Goal: Task Accomplishment & Management: Manage account settings

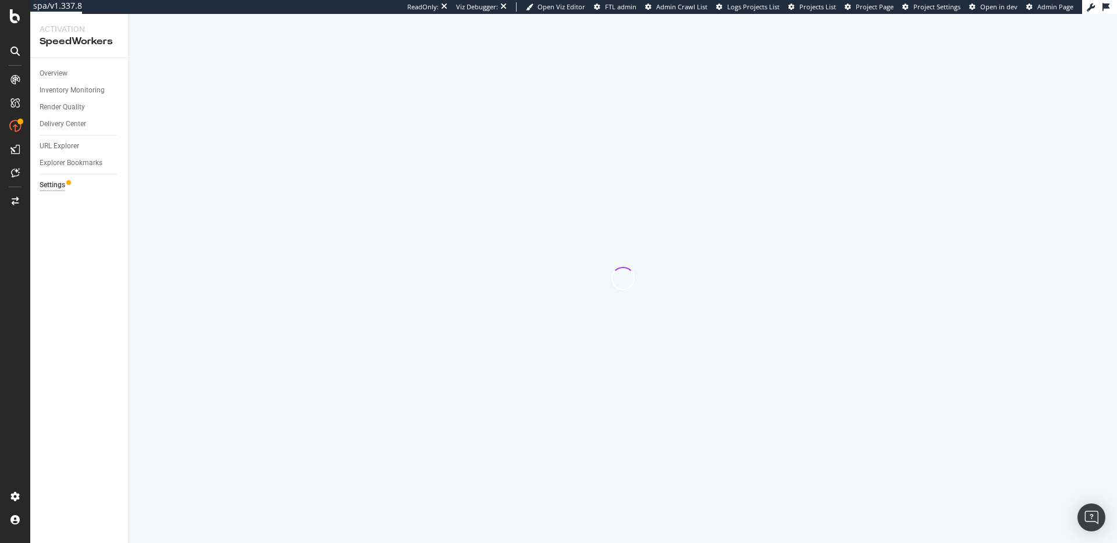
click at [310, 334] on div at bounding box center [622, 278] width 987 height 529
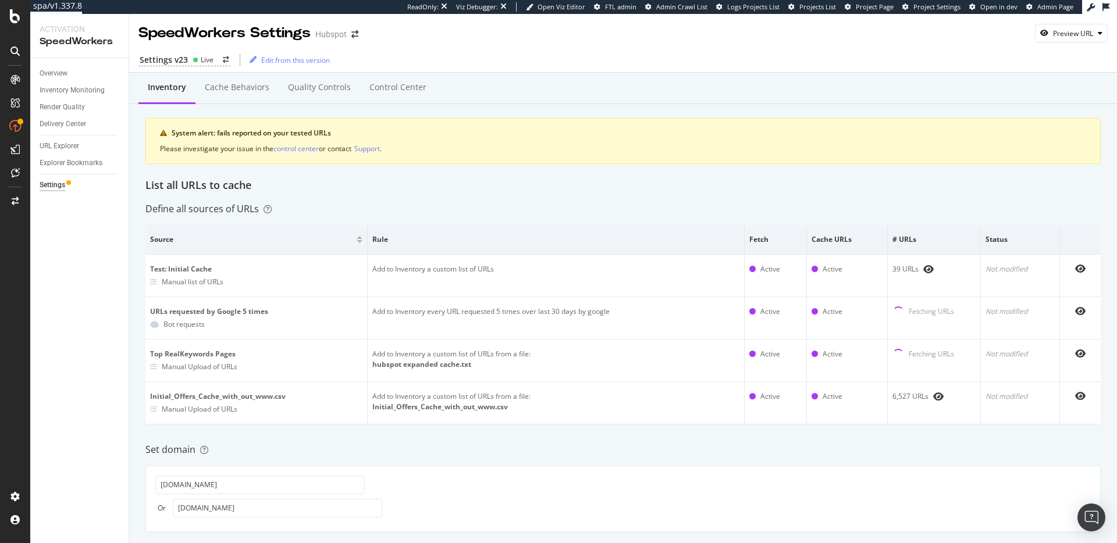
click at [445, 191] on div "List all URLs to cache" at bounding box center [622, 185] width 955 height 15
click at [229, 74] on div "Cache behaviors" at bounding box center [236, 88] width 83 height 32
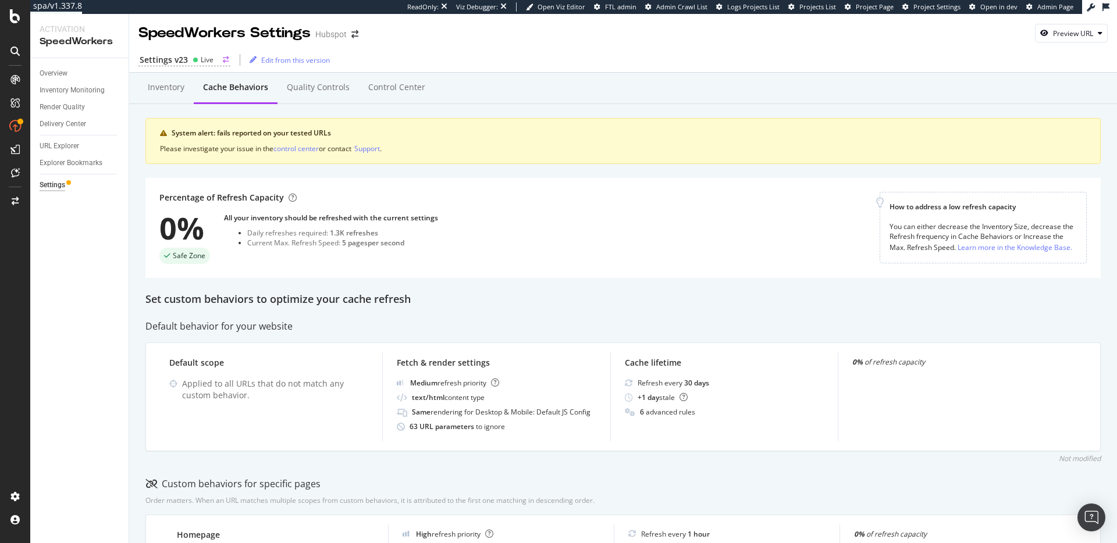
click at [173, 64] on div "Settings v23" at bounding box center [164, 60] width 48 height 12
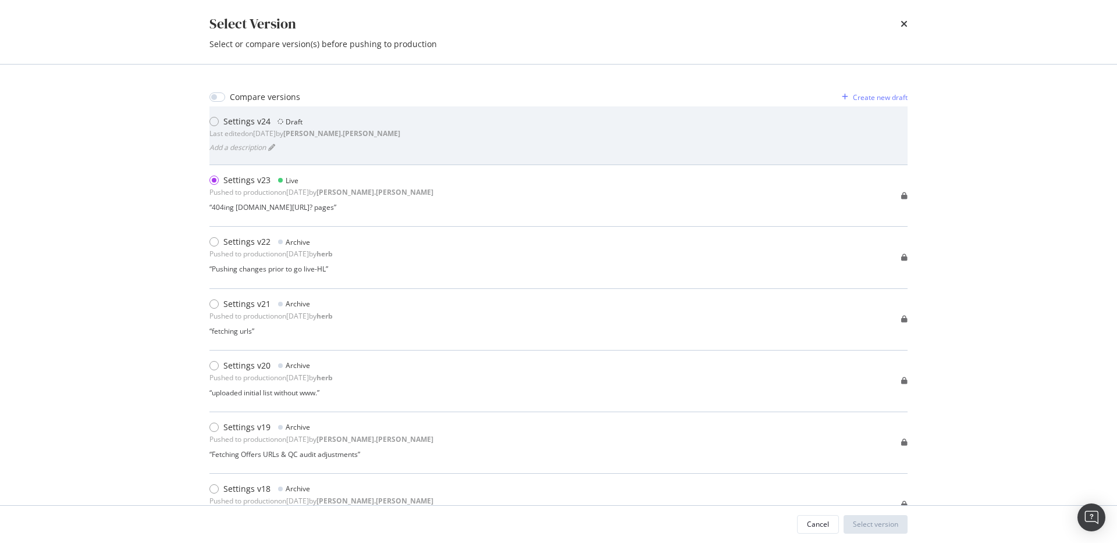
click at [465, 142] on div "Settings v24 Draft Last edited on 2025 Aug 28th by robert.salerno Add a descrip…" at bounding box center [558, 136] width 698 height 40
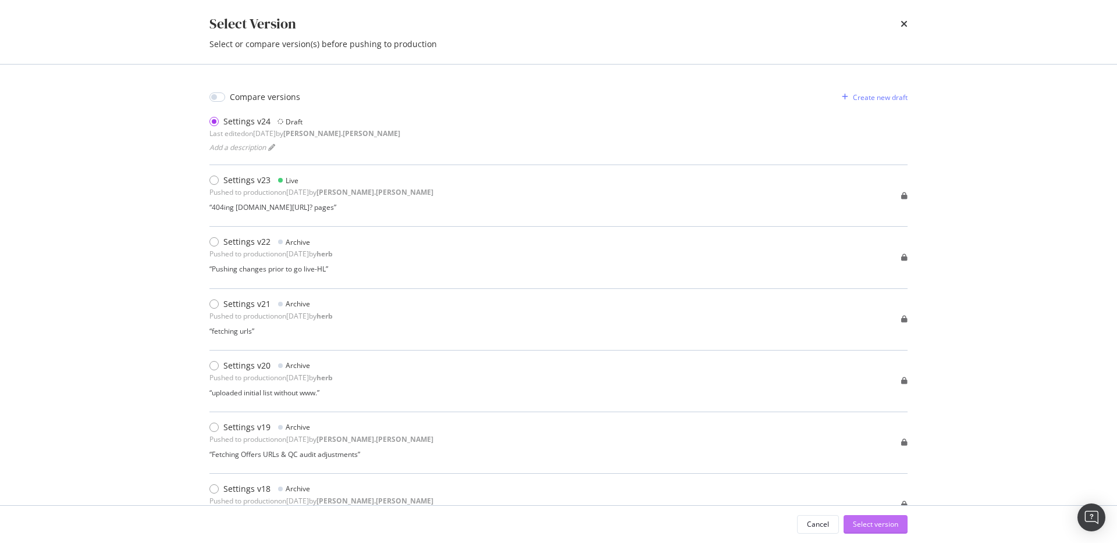
click at [876, 523] on div "Select version" at bounding box center [875, 524] width 45 height 10
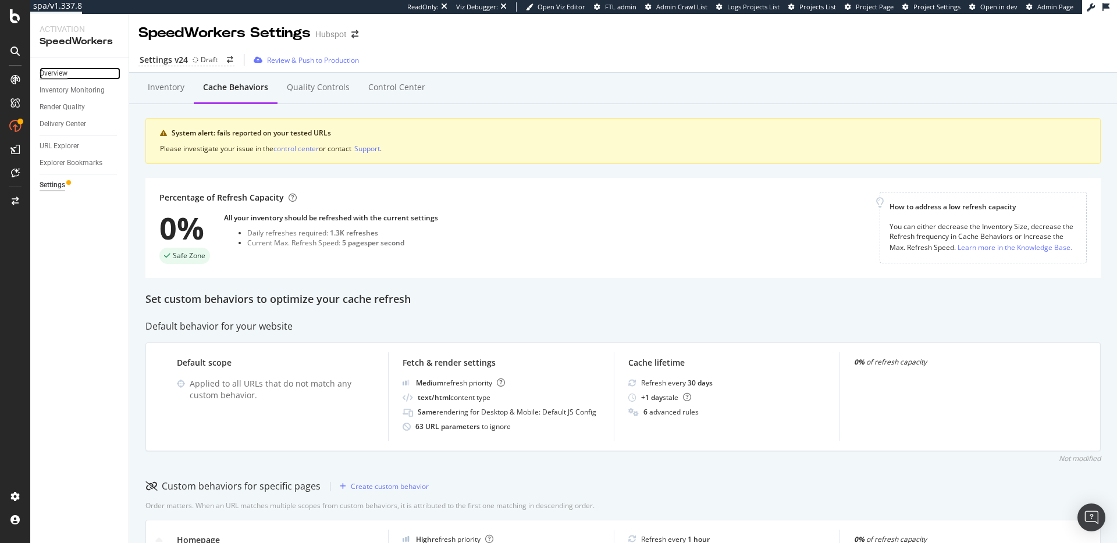
click at [57, 76] on div "Overview" at bounding box center [54, 73] width 28 height 12
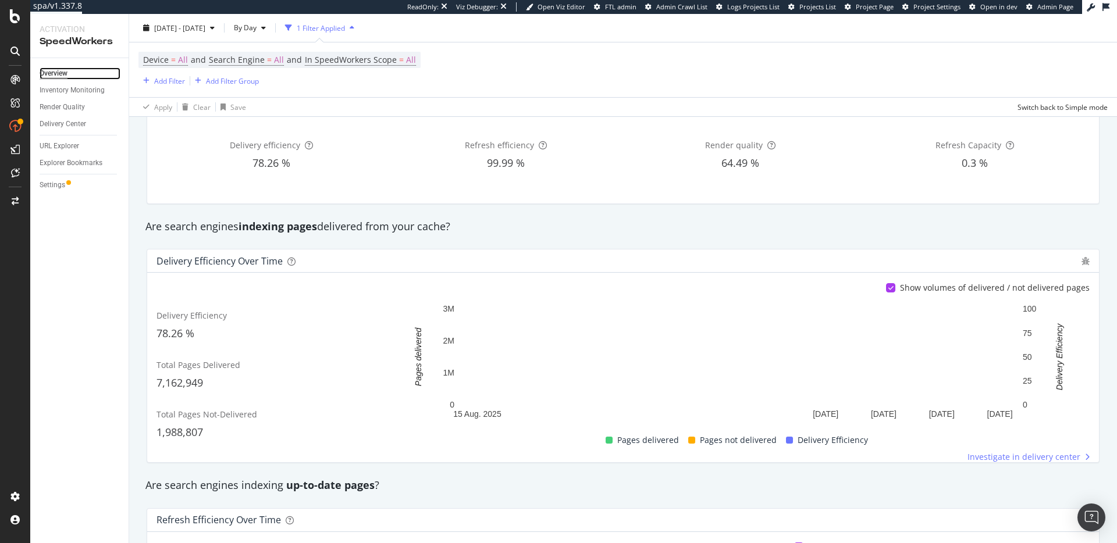
scroll to position [177, 0]
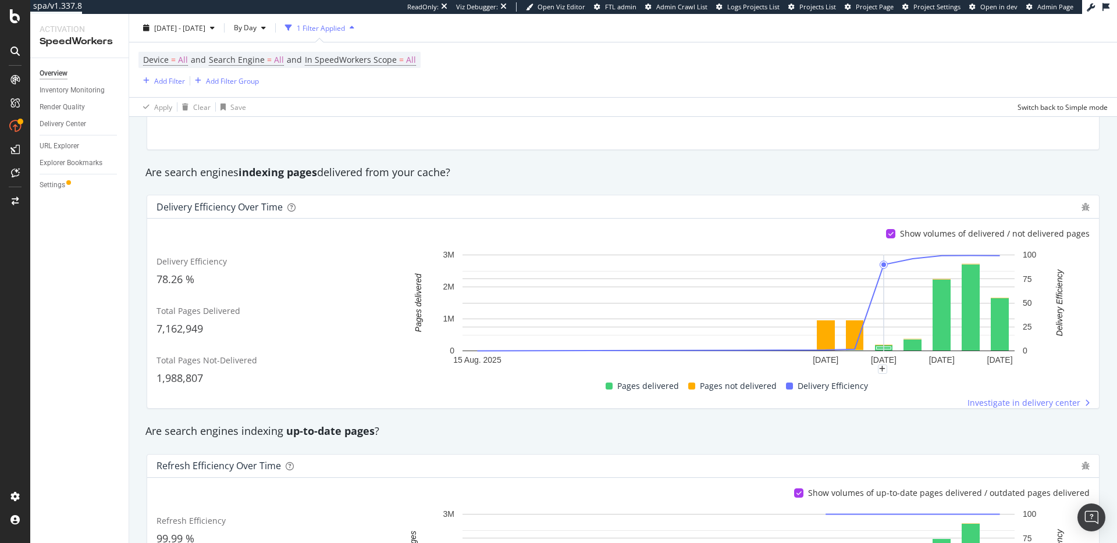
click at [672, 416] on div "Delivery Efficiency over time Show volumes of delivered / not delivered pages D…" at bounding box center [623, 302] width 967 height 233
click at [853, 429] on div "Are search engines indexing up-to-date pages ?" at bounding box center [623, 431] width 967 height 15
click at [863, 439] on div "Are search engines indexing up-to-date pages ?" at bounding box center [623, 431] width 967 height 27
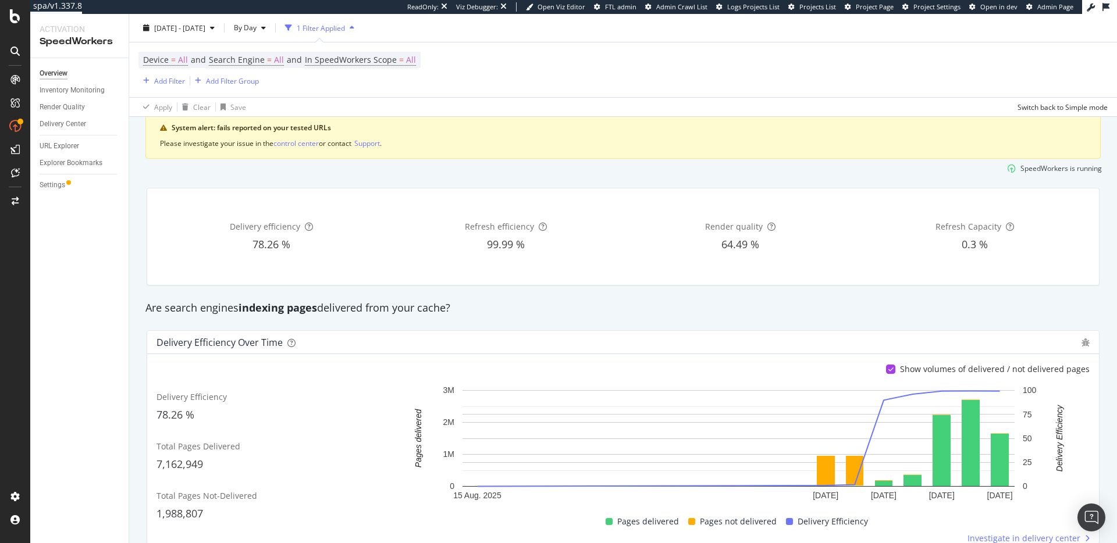
scroll to position [0, 0]
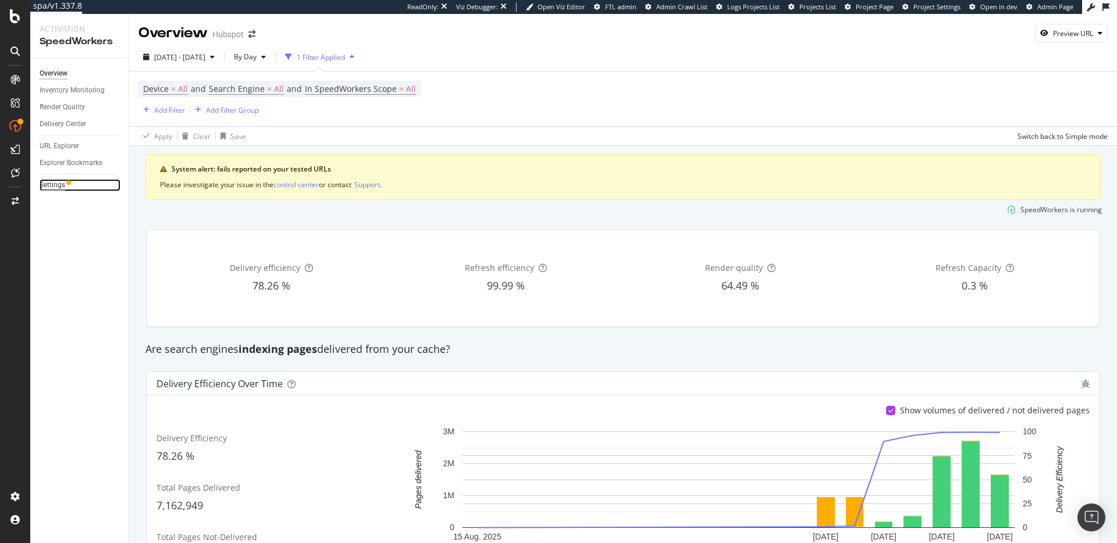
click at [52, 184] on div "Settings" at bounding box center [53, 185] width 26 height 12
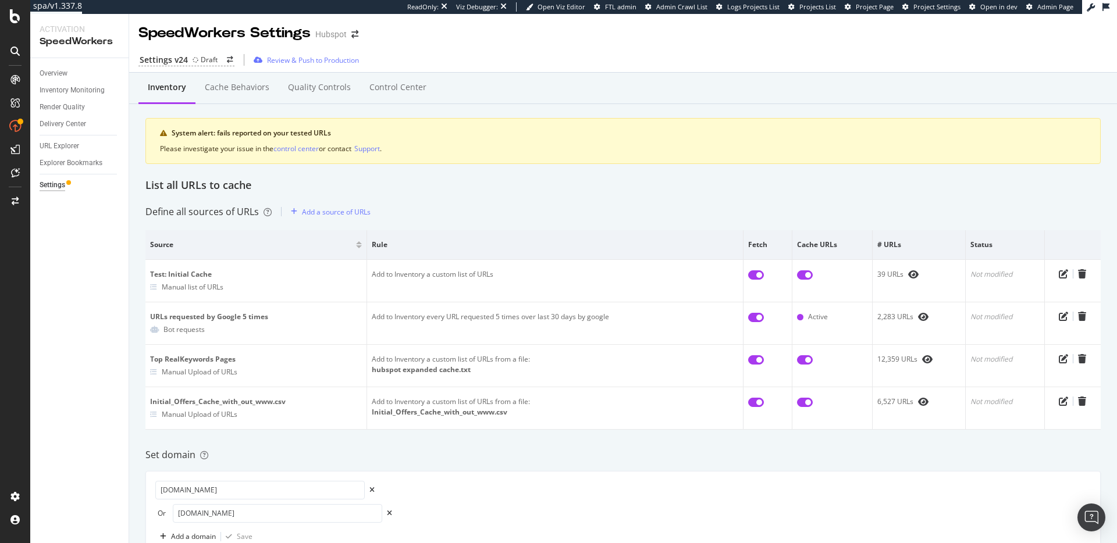
click at [451, 195] on div "Inventory Cache behaviors Quality Controls Control Center System alert: fails r…" at bounding box center [622, 518] width 987 height 890
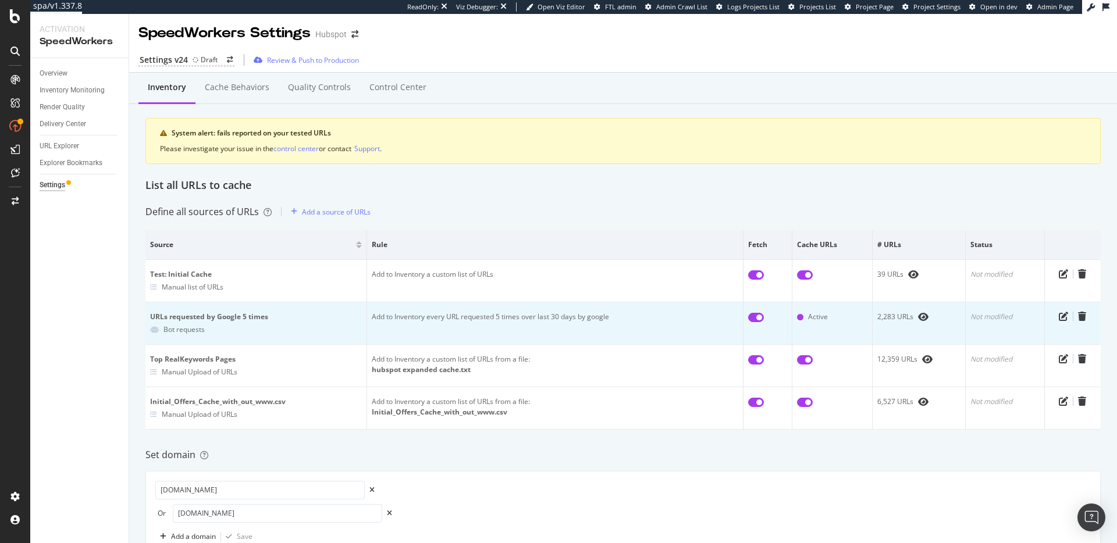
click at [484, 316] on td "Add to Inventory every URL requested 5 times over last 30 days by google" at bounding box center [555, 323] width 376 height 42
click at [532, 315] on td "Add to Inventory every URL requested 5 times over last 30 days by google" at bounding box center [555, 323] width 376 height 42
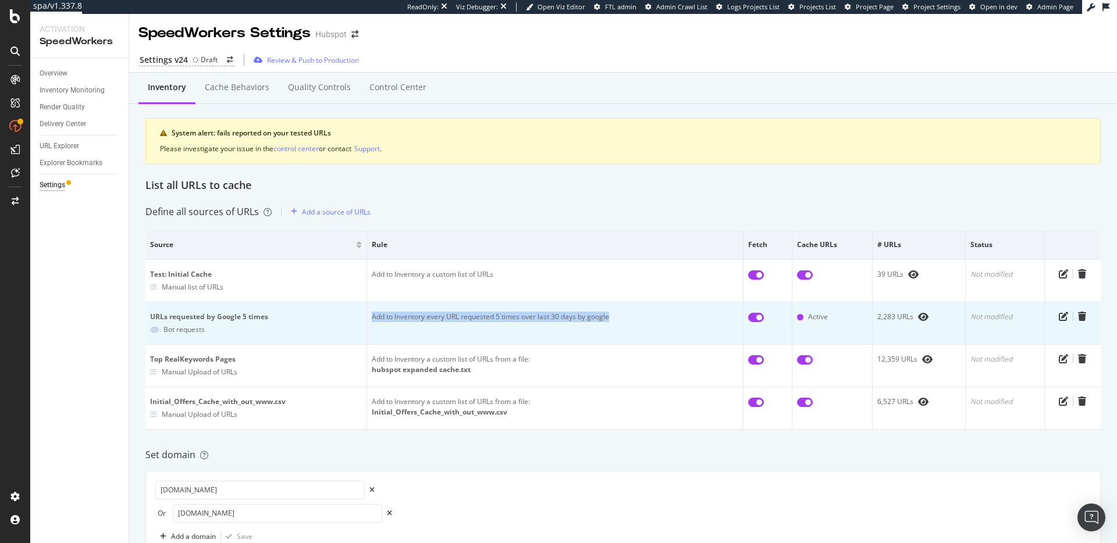
click at [532, 315] on td "Add to Inventory every URL requested 5 times over last 30 days by google" at bounding box center [555, 323] width 376 height 42
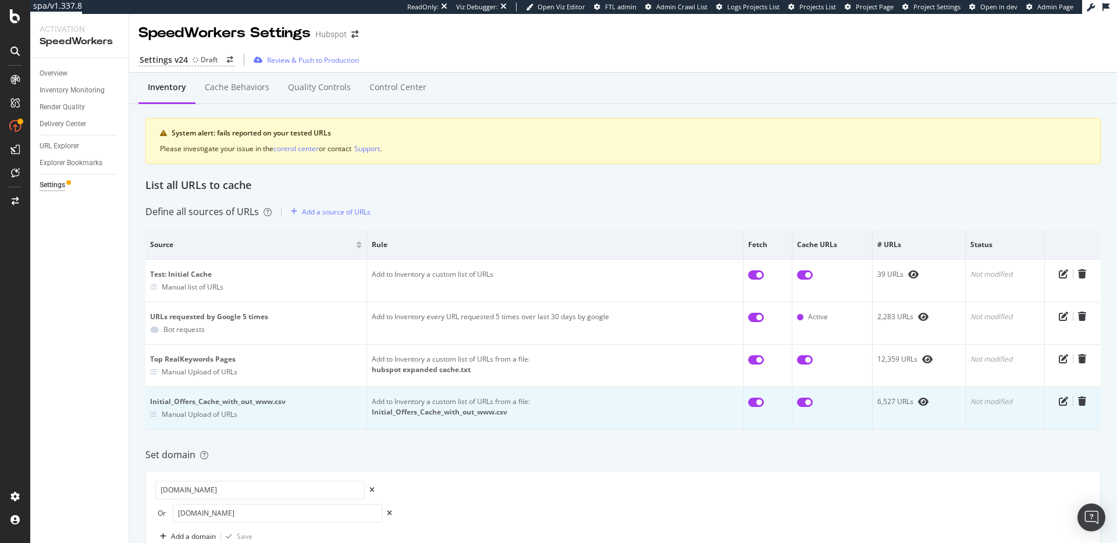
click at [537, 423] on td "Add to Inventory a custom list of URLs from a file: Initial_Offers_Cache_with_o…" at bounding box center [555, 408] width 376 height 42
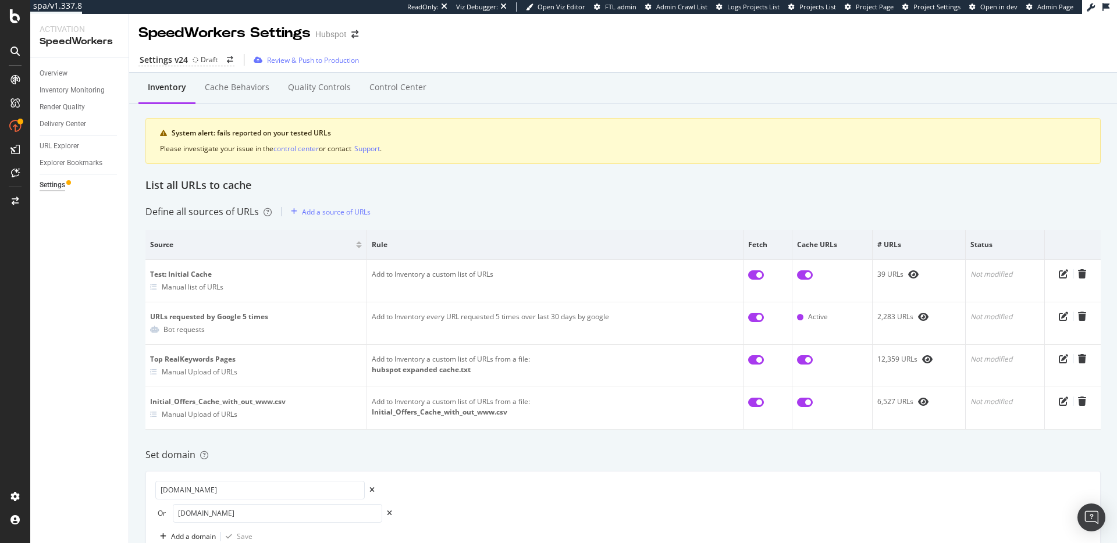
click at [525, 449] on div "Set domain" at bounding box center [622, 454] width 955 height 13
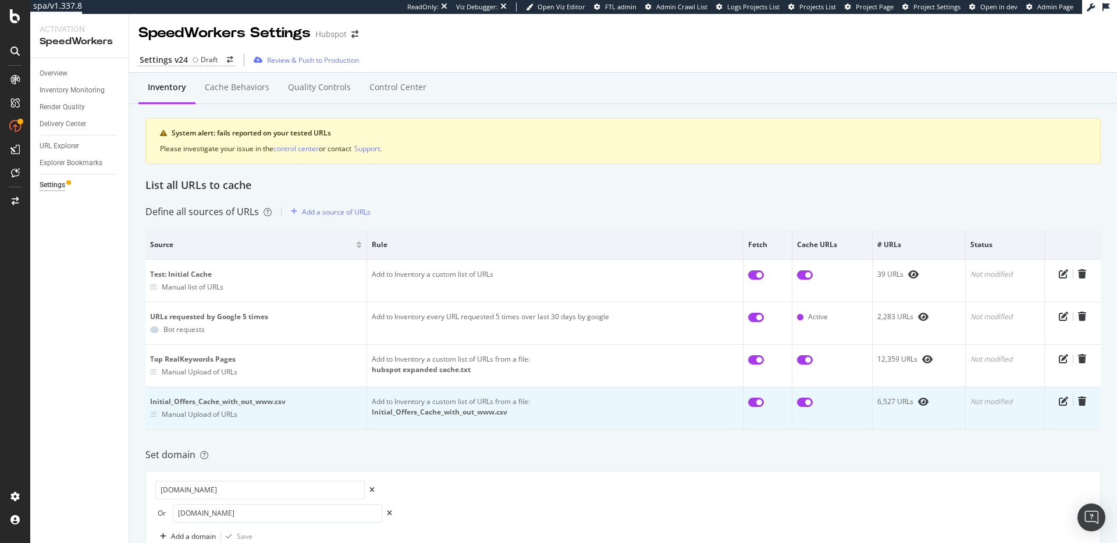
click at [461, 411] on div "Initial_Offers_Cache_with_out_www.csv" at bounding box center [555, 412] width 366 height 10
click at [894, 402] on div "6,527 URLs" at bounding box center [918, 402] width 83 height 10
click at [893, 402] on div "6,527 URLs" at bounding box center [918, 402] width 83 height 10
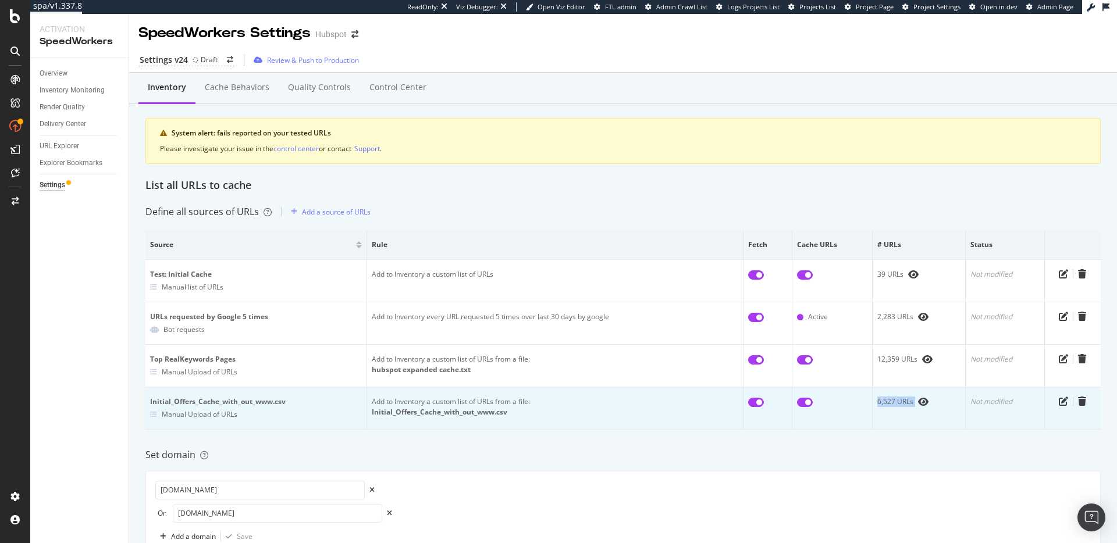
click at [893, 402] on div "6,527 URLs" at bounding box center [918, 402] width 83 height 10
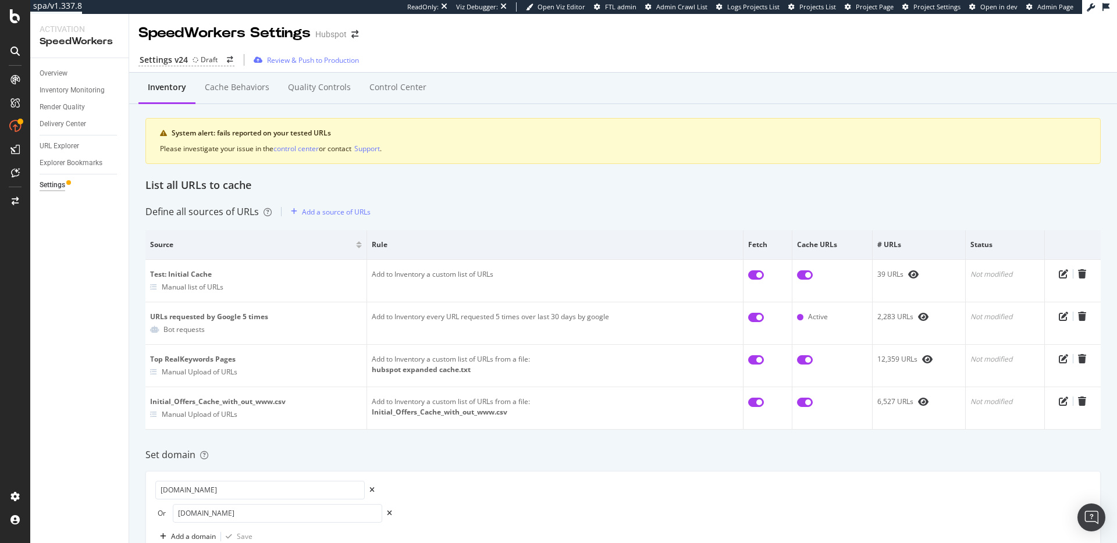
click at [904, 430] on div "Inventory Cache behaviors Quality Controls Control Center System alert: fails r…" at bounding box center [622, 518] width 987 height 890
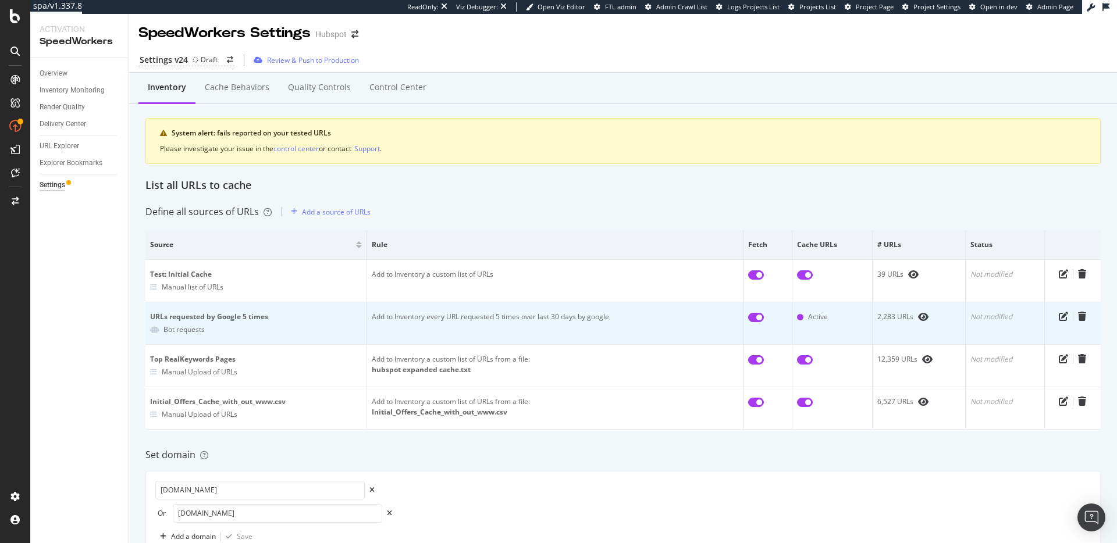
click at [892, 314] on div "2,283 URLs" at bounding box center [918, 317] width 83 height 10
click at [886, 316] on div "2,283 URLs" at bounding box center [918, 317] width 83 height 10
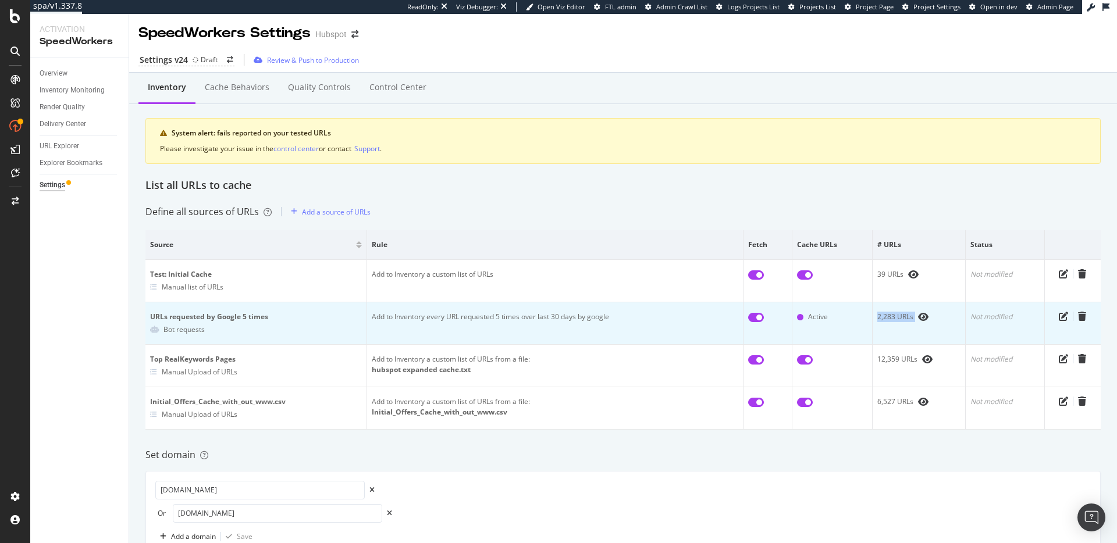
click at [886, 316] on div "2,283 URLs" at bounding box center [918, 317] width 83 height 10
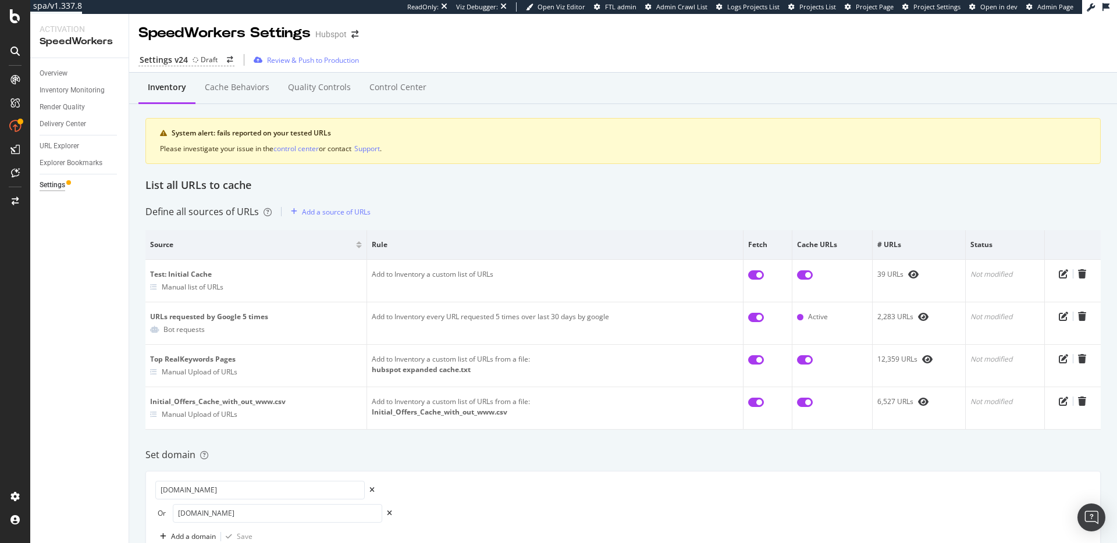
click at [748, 209] on div "Define all sources of URLs Add a source of URLs" at bounding box center [622, 211] width 955 height 19
click at [731, 206] on div "Define all sources of URLs Add a source of URLs" at bounding box center [622, 211] width 955 height 19
click at [715, 190] on div "List all URLs to cache" at bounding box center [622, 185] width 955 height 15
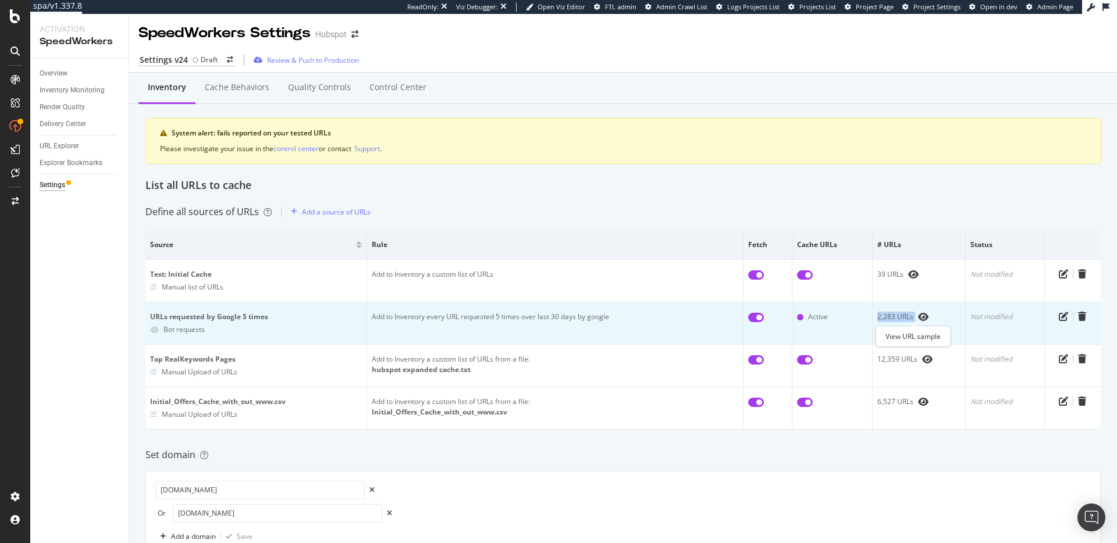
drag, startPoint x: 869, startPoint y: 318, endPoint x: 908, endPoint y: 320, distance: 39.0
click at [908, 320] on div "2,283 URLs" at bounding box center [918, 317] width 83 height 10
drag, startPoint x: 893, startPoint y: 312, endPoint x: 915, endPoint y: 313, distance: 22.7
click at [893, 312] on div "2,283 URLs" at bounding box center [918, 317] width 83 height 10
click at [918, 316] on icon "eye" at bounding box center [923, 316] width 10 height 9
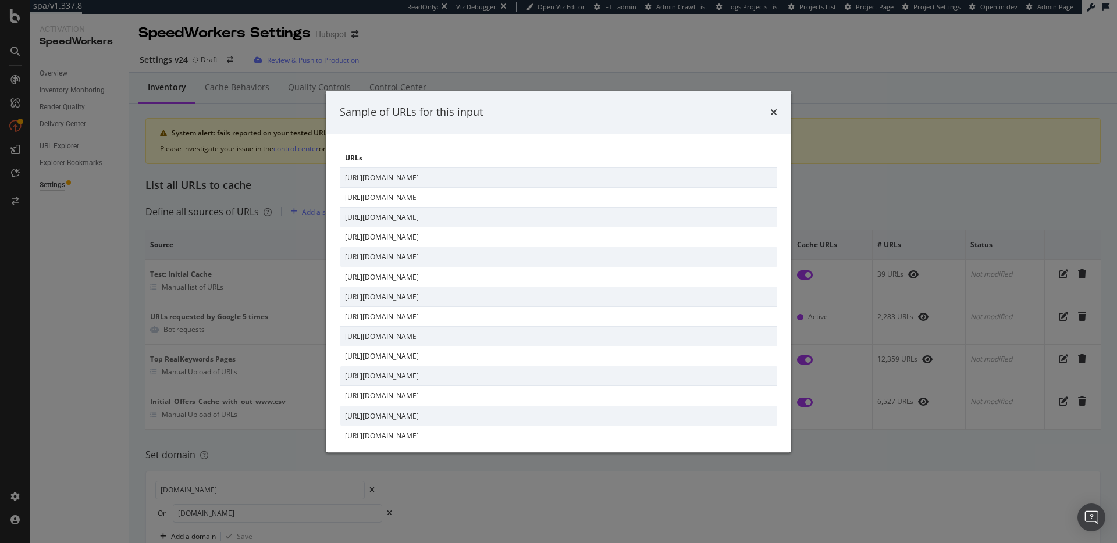
click at [518, 226] on td "https://www.hubspot.com/hs-fs/hubfs/ai%20bdr%20represented%20by%20a%20hand%20wr…" at bounding box center [558, 218] width 437 height 20
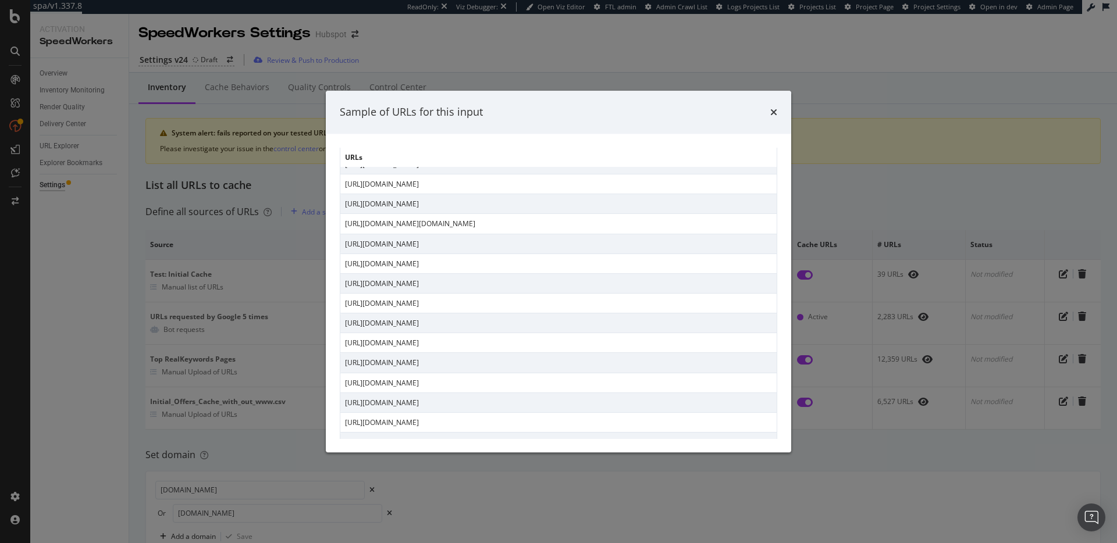
scroll to position [734, 0]
click at [775, 110] on icon "times" at bounding box center [773, 112] width 7 height 9
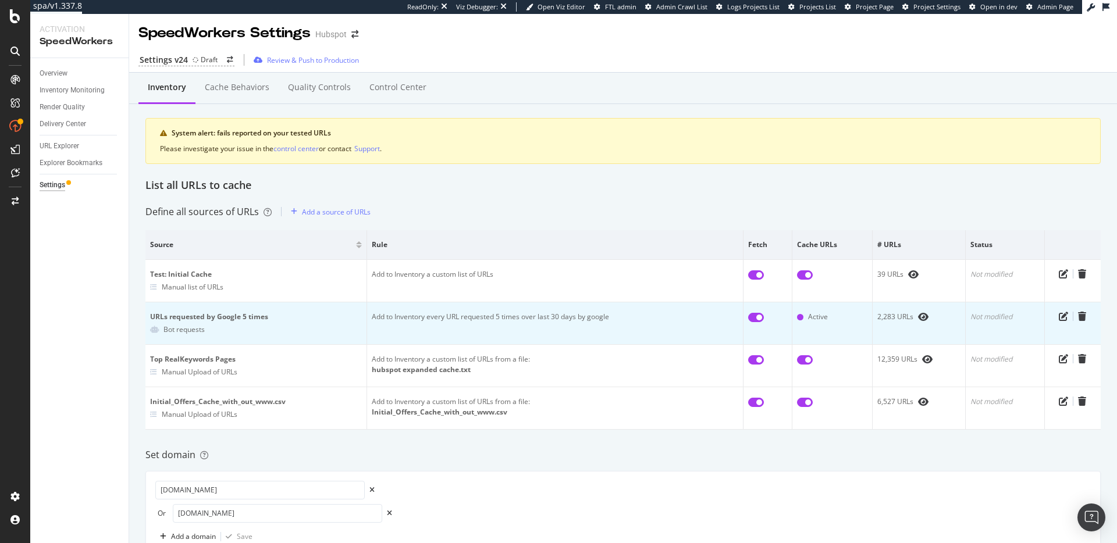
click at [879, 319] on div "2,283 URLs" at bounding box center [918, 317] width 83 height 10
click at [878, 318] on div "2,283 URLs" at bounding box center [918, 317] width 83 height 10
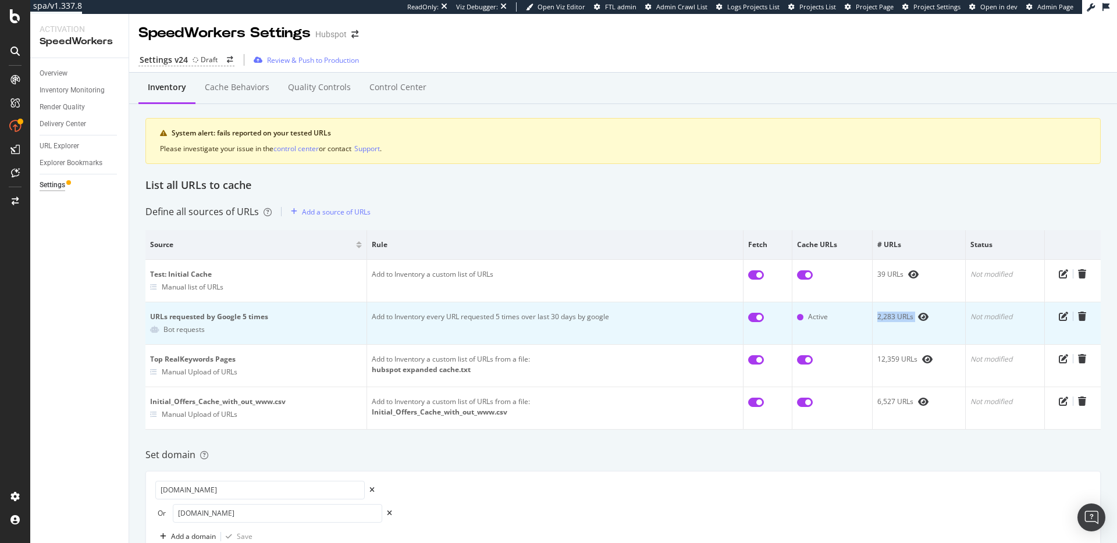
click at [878, 318] on div "2,283 URLs" at bounding box center [918, 317] width 83 height 10
click at [528, 310] on td "Add to Inventory every URL requested 5 times over last 30 days by google" at bounding box center [555, 323] width 376 height 42
drag, startPoint x: 486, startPoint y: 317, endPoint x: 565, endPoint y: 315, distance: 79.1
click at [548, 314] on td "Add to Inventory every URL requested 5 times over last 30 days by google" at bounding box center [555, 323] width 376 height 42
click at [565, 315] on td "Add to Inventory every URL requested 5 times over last 30 days by google" at bounding box center [555, 323] width 376 height 42
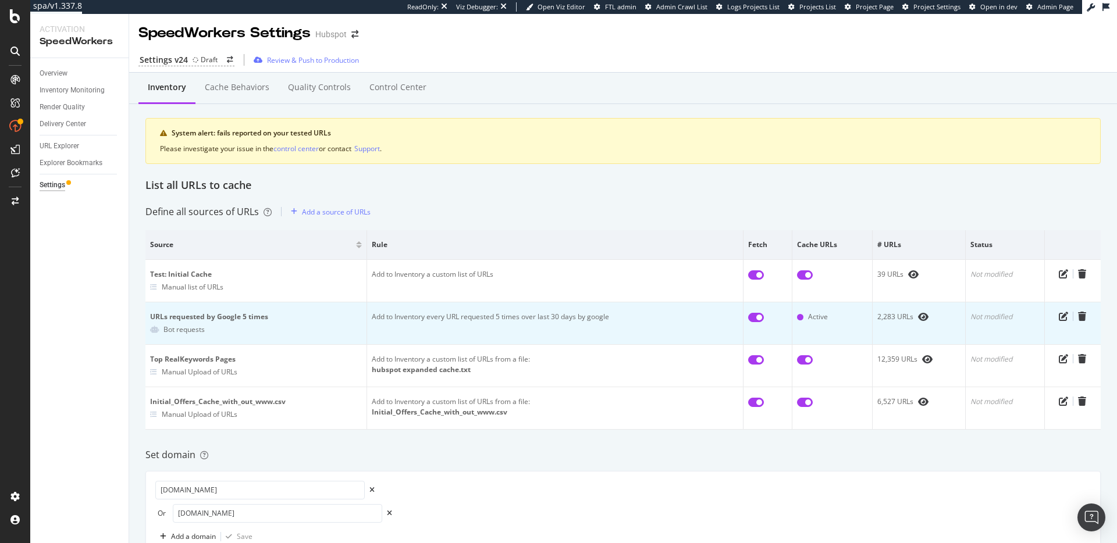
click at [494, 317] on td "Add to Inventory every URL requested 5 times over last 30 days by google" at bounding box center [555, 323] width 376 height 42
click at [463, 313] on td "Add to Inventory every URL requested 5 times over last 30 days by google" at bounding box center [555, 323] width 376 height 42
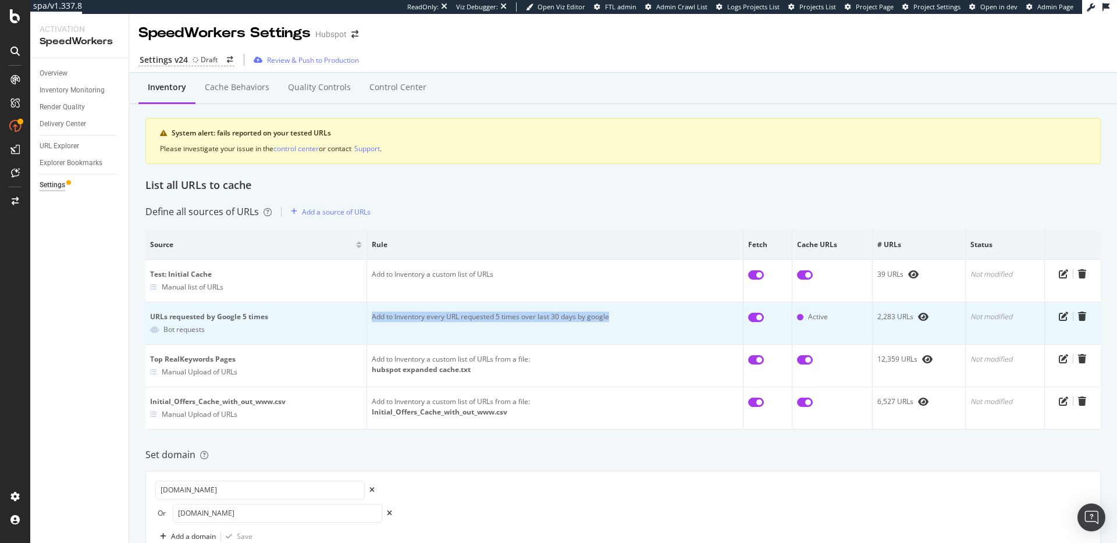
click at [463, 313] on td "Add to Inventory every URL requested 5 times over last 30 days by google" at bounding box center [555, 323] width 376 height 42
click at [546, 315] on td "Add to Inventory every URL requested 5 times over last 30 days by google" at bounding box center [555, 323] width 376 height 42
click at [547, 316] on td "Add to Inventory every URL requested 5 times over last 30 days by google" at bounding box center [555, 323] width 376 height 42
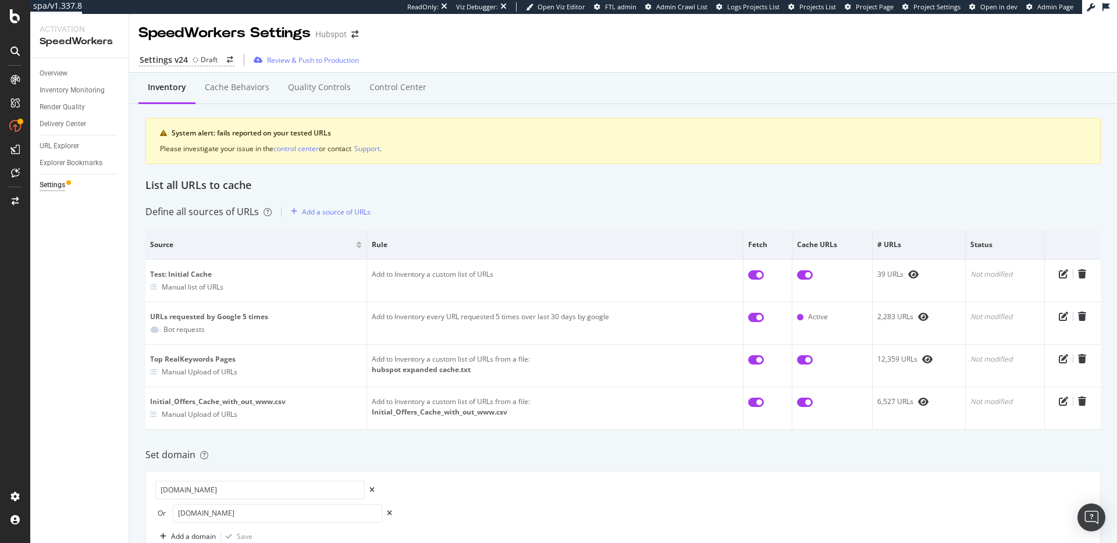
click at [596, 110] on div "Inventory Cache behaviors Quality Controls Control Center System alert: fails r…" at bounding box center [622, 129] width 955 height 97
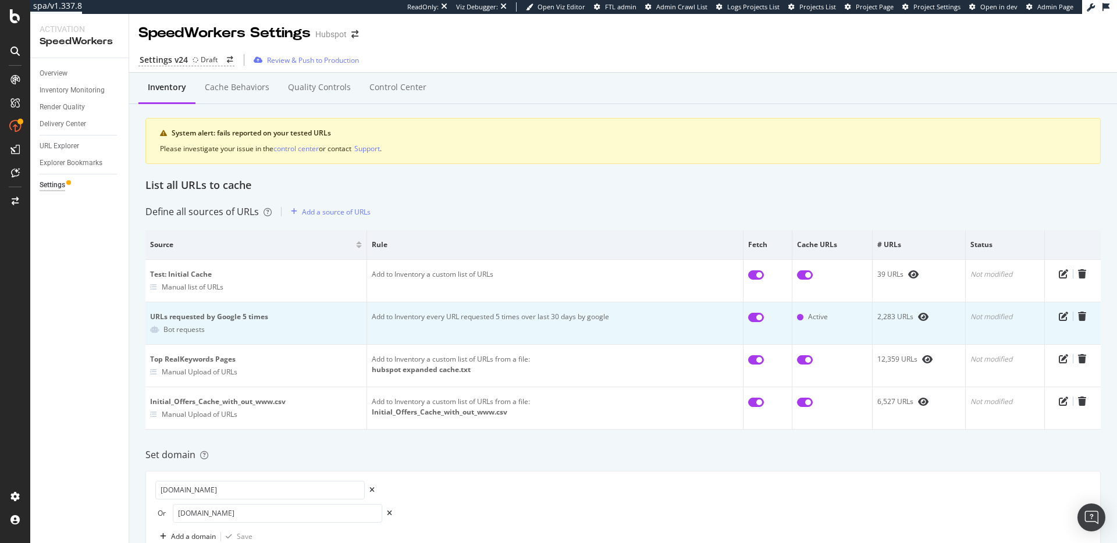
click at [489, 316] on td "Add to Inventory every URL requested 5 times over last 30 days by google" at bounding box center [555, 323] width 376 height 42
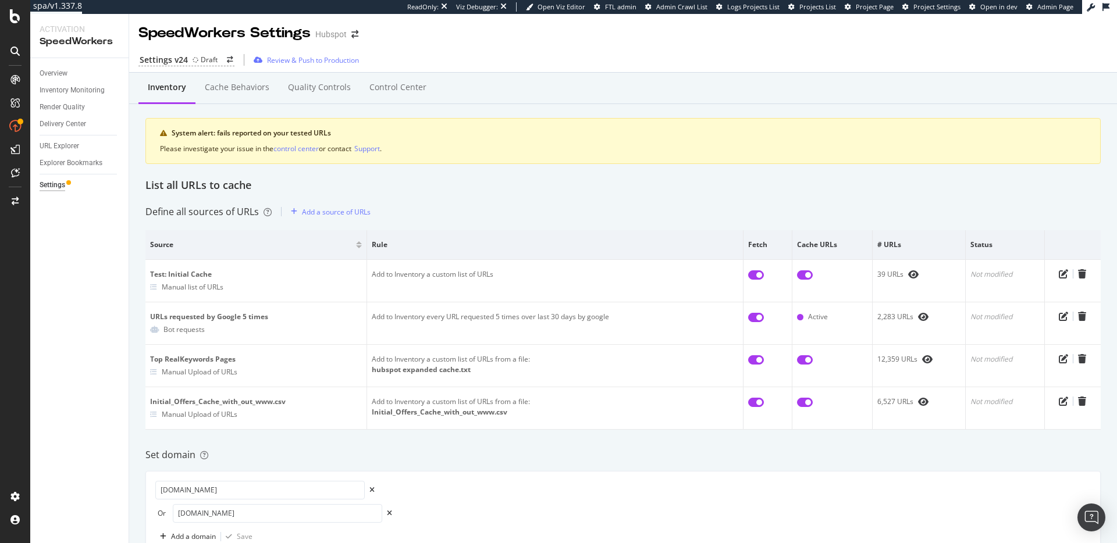
click at [542, 472] on div "hubspot.com Or wthubspot.com Add a domain Save" at bounding box center [622, 513] width 955 height 85
click at [525, 452] on div "Set domain" at bounding box center [622, 454] width 955 height 13
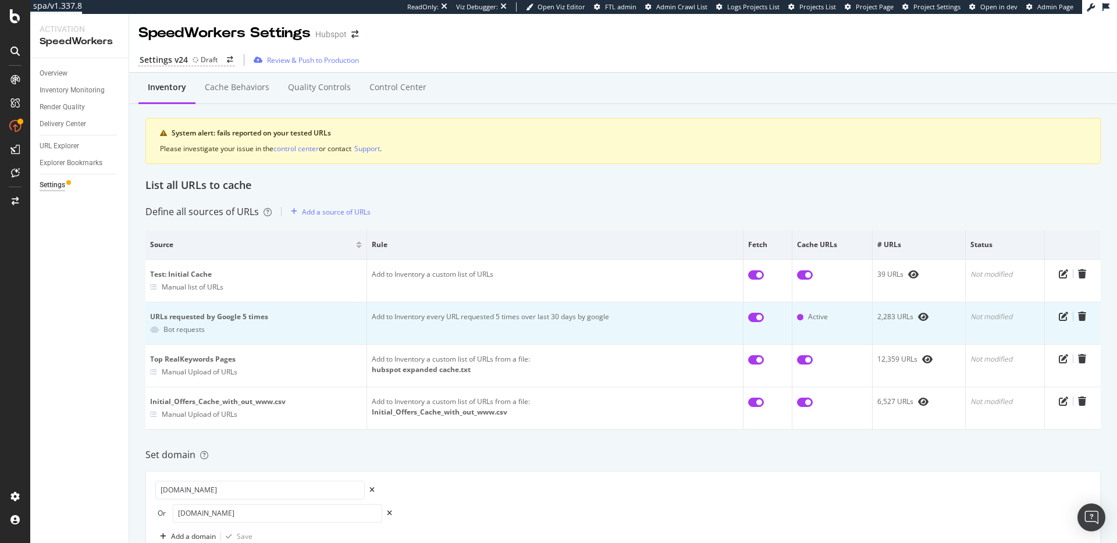
click at [465, 322] on td "Add to Inventory every URL requested 5 times over last 30 days by google" at bounding box center [555, 323] width 376 height 42
click at [467, 312] on td "Add to Inventory every URL requested 5 times over last 30 days by google" at bounding box center [555, 323] width 376 height 42
click at [467, 313] on td "Add to Inventory every URL requested 5 times over last 30 days by google" at bounding box center [555, 323] width 376 height 42
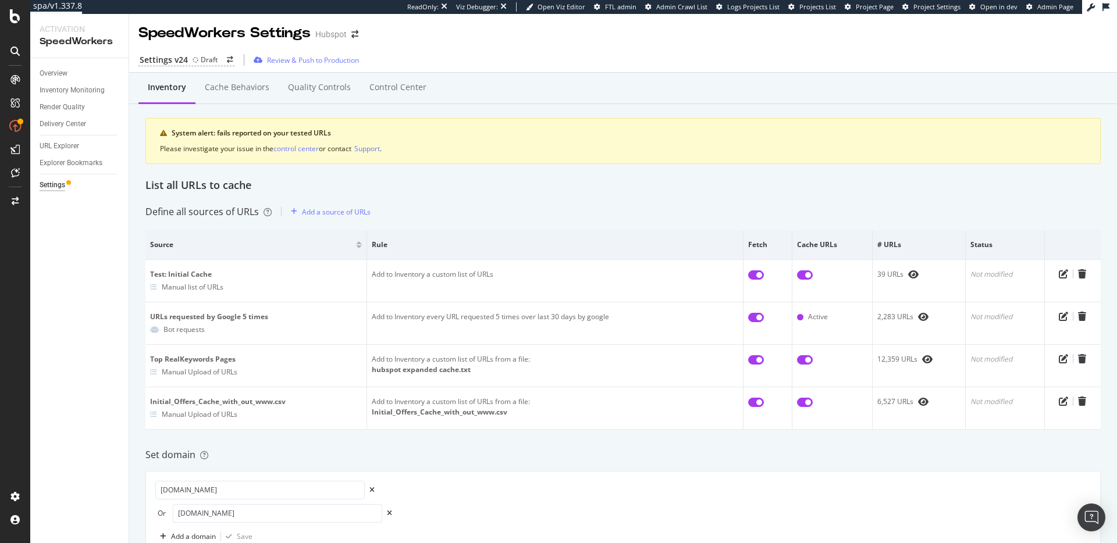
click at [531, 208] on div "Define all sources of URLs Add a source of URLs" at bounding box center [622, 211] width 955 height 19
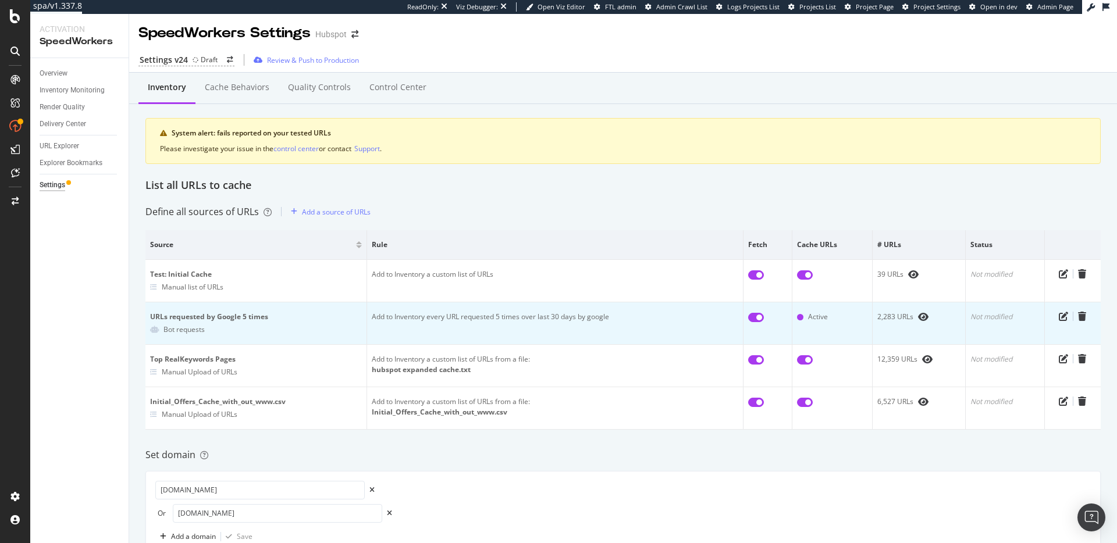
click at [541, 317] on td "Add to Inventory every URL requested 5 times over last 30 days by google" at bounding box center [555, 323] width 376 height 42
click at [534, 316] on td "Add to Inventory every URL requested 5 times over last 30 days by google" at bounding box center [555, 323] width 376 height 42
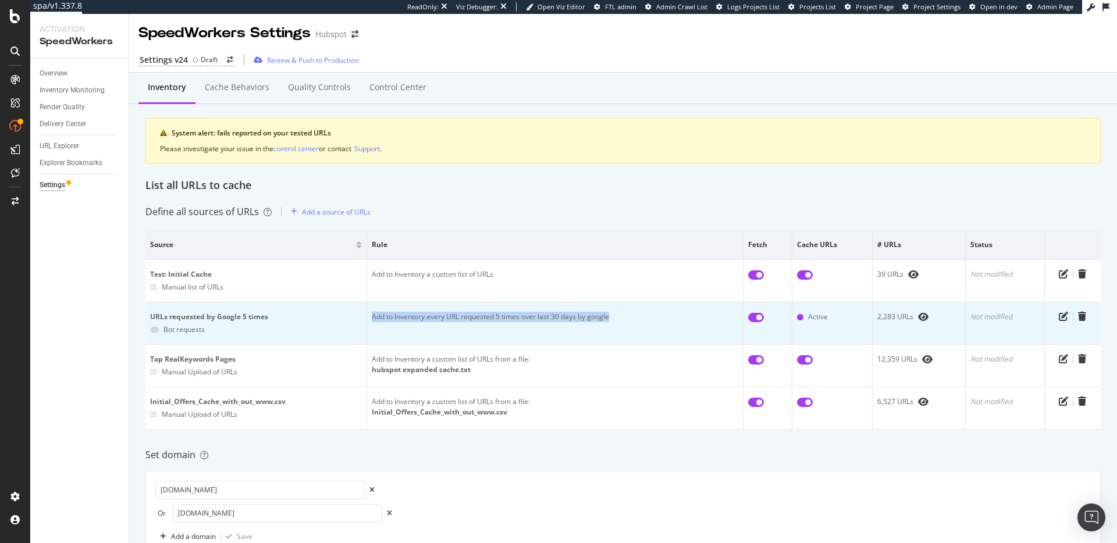
click at [534, 316] on td "Add to Inventory every URL requested 5 times over last 30 days by google" at bounding box center [555, 323] width 376 height 42
click at [544, 320] on td "Add to Inventory every URL requested 5 times over last 30 days by google" at bounding box center [555, 323] width 376 height 42
click at [509, 316] on td "Add to Inventory every URL requested 5 times over last 30 days by google" at bounding box center [555, 323] width 376 height 42
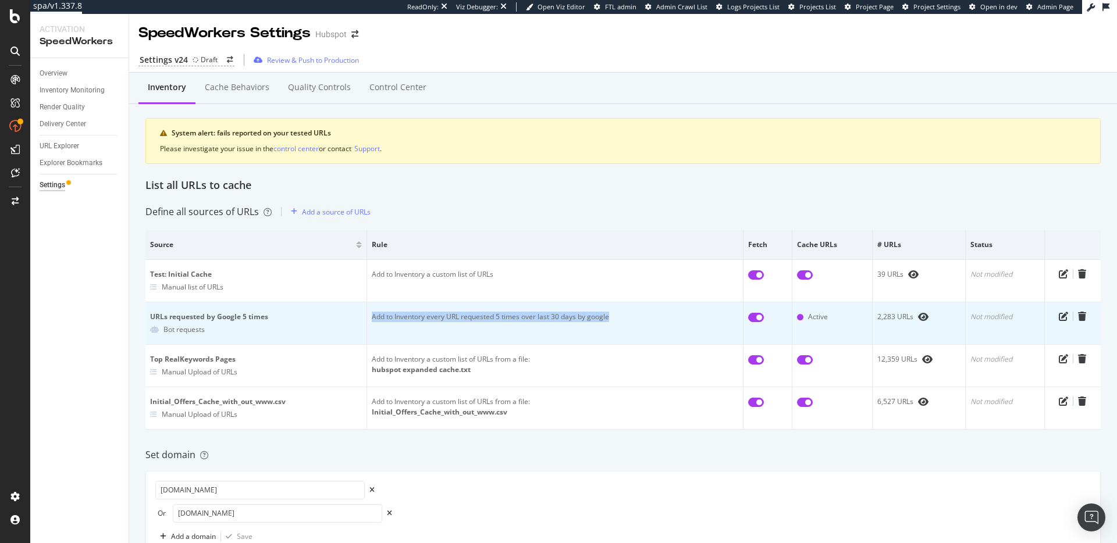
click at [473, 317] on td "Add to Inventory every URL requested 5 times over last 30 days by google" at bounding box center [555, 323] width 376 height 42
click at [474, 319] on td "Add to Inventory every URL requested 5 times over last 30 days by google" at bounding box center [555, 323] width 376 height 42
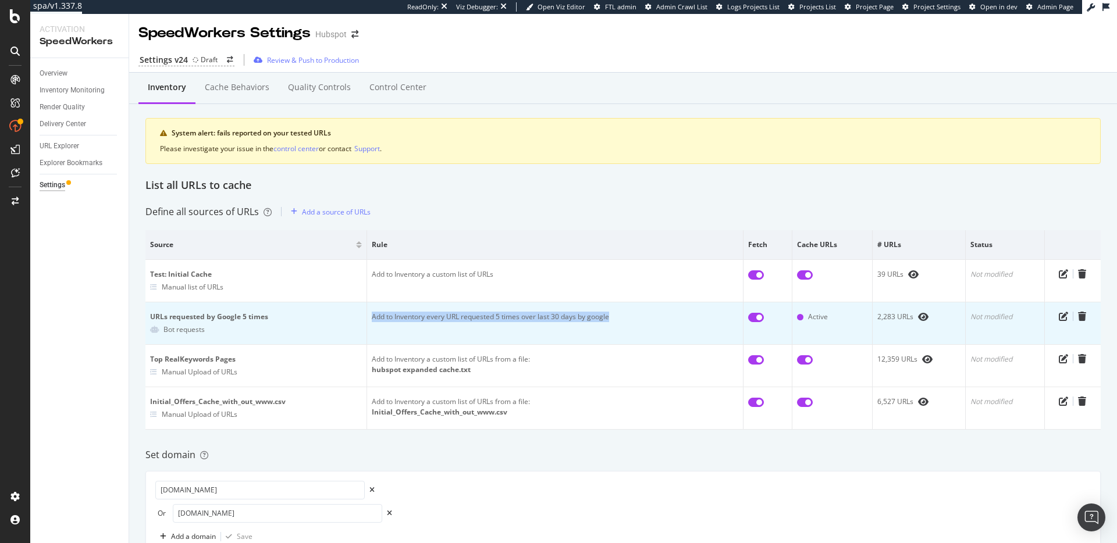
click at [474, 319] on td "Add to Inventory every URL requested 5 times over last 30 days by google" at bounding box center [555, 323] width 376 height 42
click at [501, 315] on td "Add to Inventory every URL requested 5 times over last 30 days by google" at bounding box center [555, 323] width 376 height 42
click at [489, 317] on td "Add to Inventory every URL requested 5 times over last 30 days by google" at bounding box center [555, 323] width 376 height 42
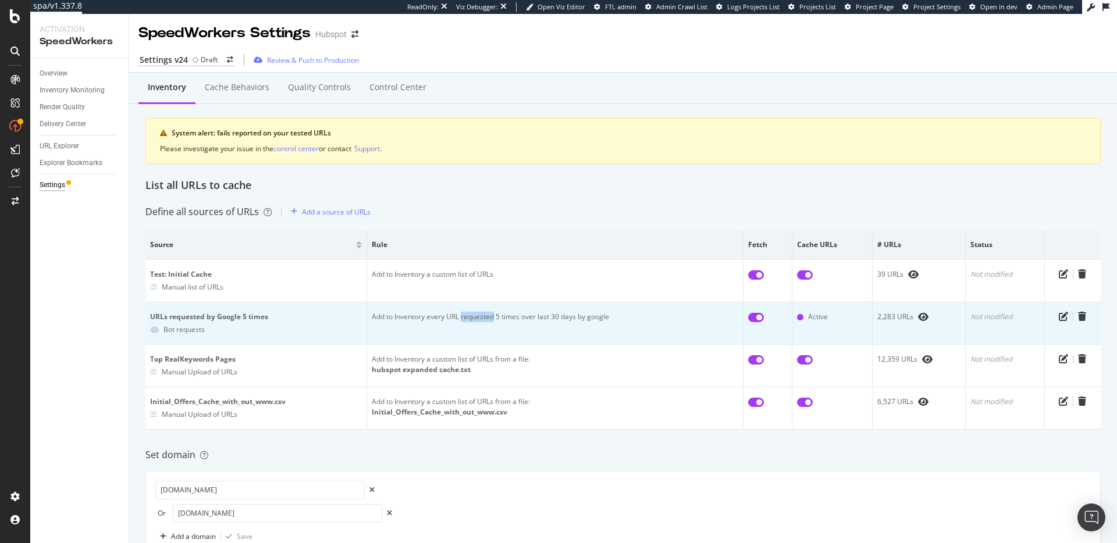
click at [489, 317] on td "Add to Inventory every URL requested 5 times over last 30 days by google" at bounding box center [555, 323] width 376 height 42
click at [490, 318] on td "Add to Inventory every URL requested 5 times over last 30 days by google" at bounding box center [555, 323] width 376 height 42
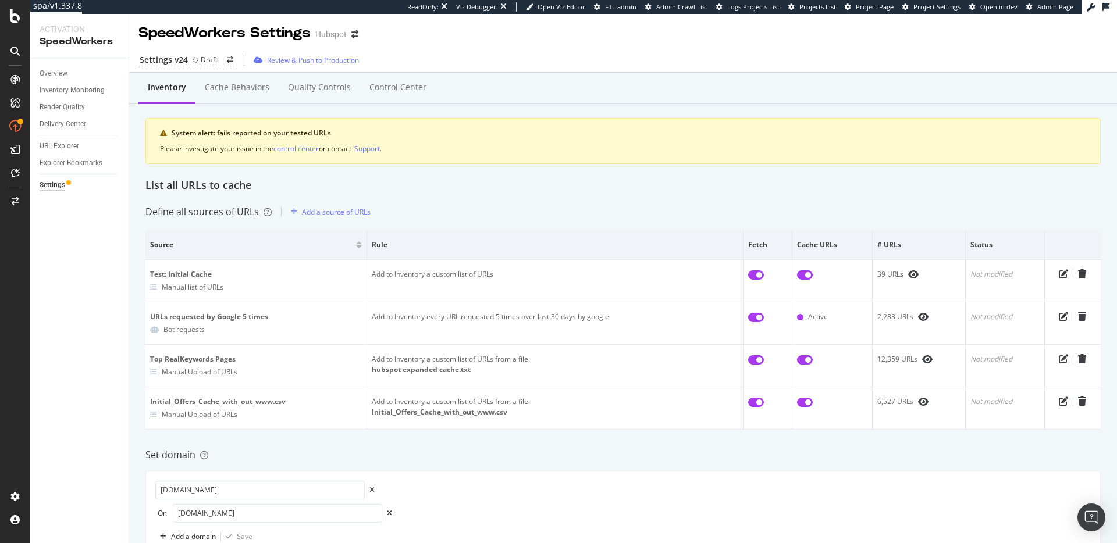
click at [523, 184] on div "List all URLs to cache" at bounding box center [622, 185] width 955 height 15
click at [483, 210] on div "Define all sources of URLs Add a source of URLs" at bounding box center [622, 211] width 955 height 19
click at [478, 198] on div "Inventory Cache behaviors Quality Controls Control Center System alert: fails r…" at bounding box center [622, 518] width 987 height 890
click at [489, 193] on div "Inventory Cache behaviors Quality Controls Control Center System alert: fails r…" at bounding box center [622, 518] width 987 height 890
click at [468, 202] on div "Inventory Cache behaviors Quality Controls Control Center System alert: fails r…" at bounding box center [622, 518] width 987 height 890
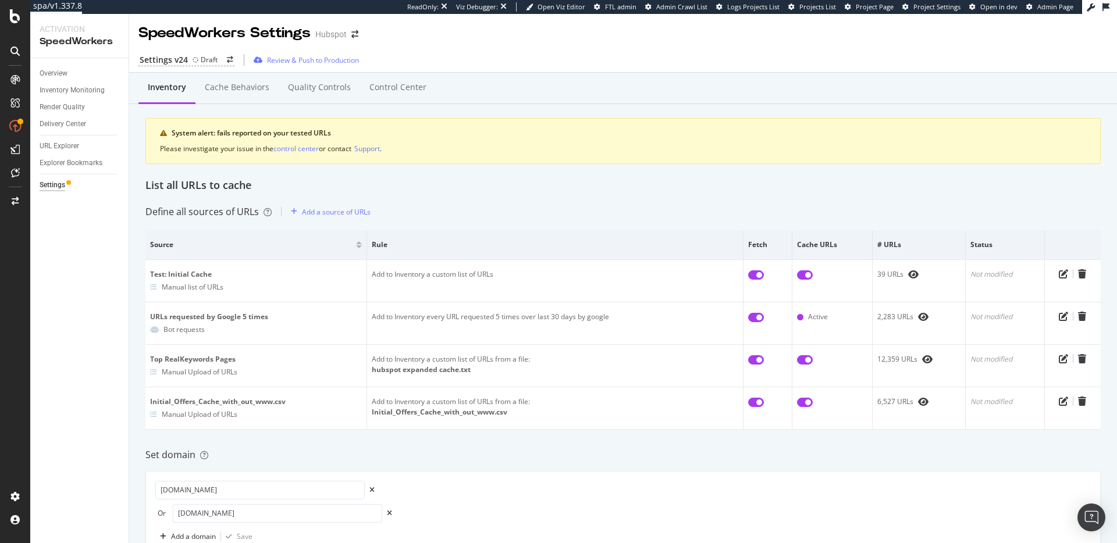
click at [471, 197] on div "Inventory Cache behaviors Quality Controls Control Center System alert: fails r…" at bounding box center [622, 518] width 987 height 890
click at [473, 195] on div "Inventory Cache behaviors Quality Controls Control Center System alert: fails r…" at bounding box center [622, 518] width 987 height 890
click at [507, 199] on div "Inventory Cache behaviors Quality Controls Control Center System alert: fails r…" at bounding box center [622, 518] width 987 height 890
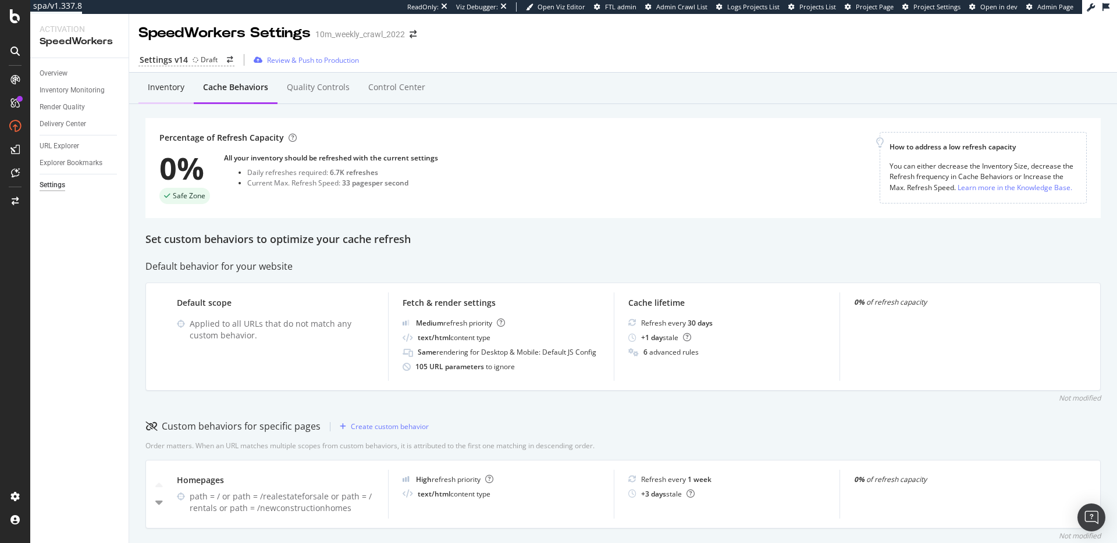
click at [165, 95] on div "Inventory" at bounding box center [165, 88] width 55 height 32
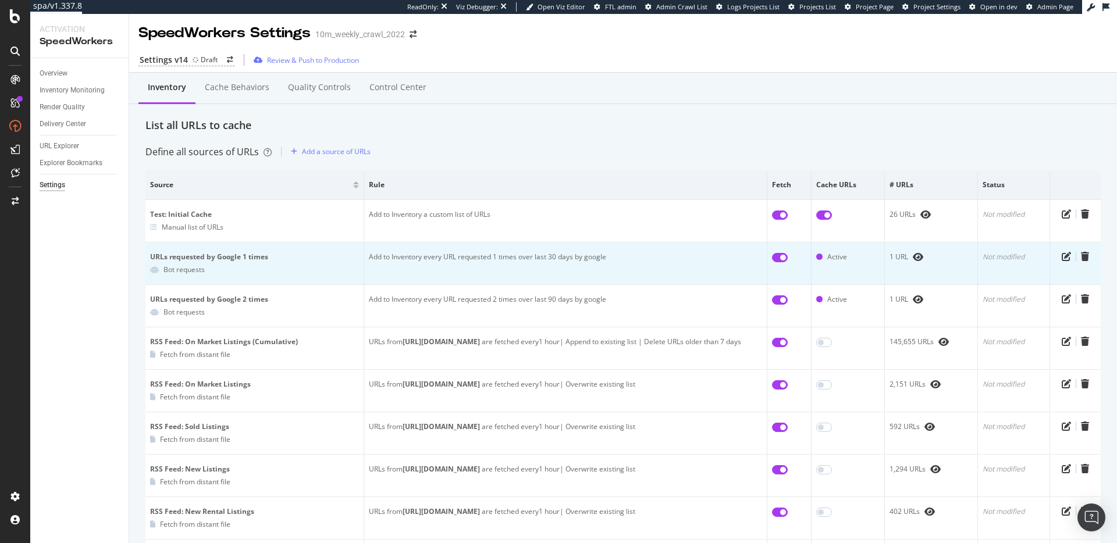
click at [545, 256] on td "Add to Inventory every URL requested 1 times over last 30 days by google" at bounding box center [565, 264] width 403 height 42
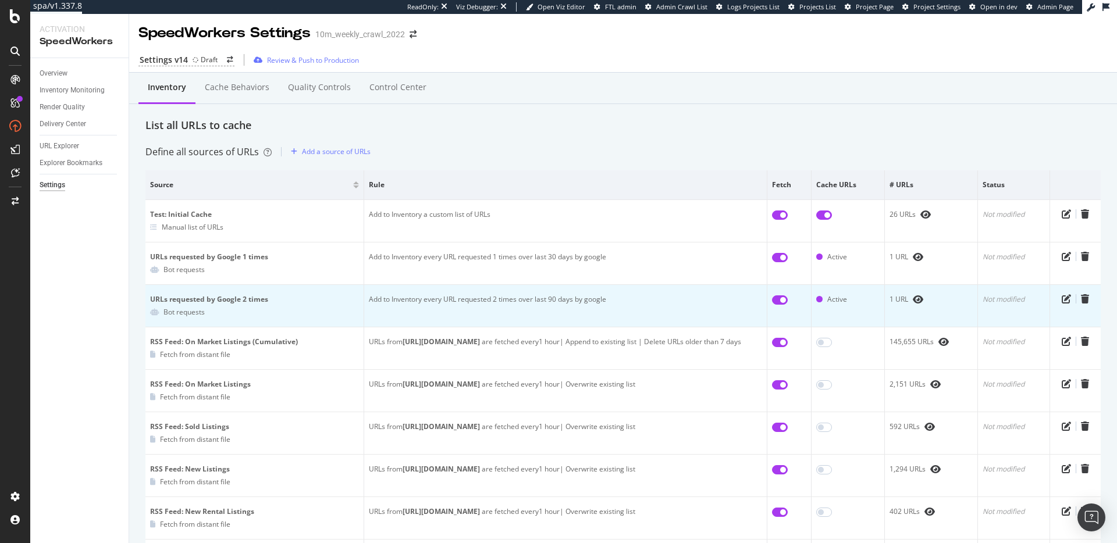
click at [557, 298] on td "Add to Inventory every URL requested 2 times over last 90 days by google" at bounding box center [565, 306] width 403 height 42
click at [434, 297] on td "Add to Inventory every URL requested 2 times over last 90 days by google" at bounding box center [565, 306] width 403 height 42
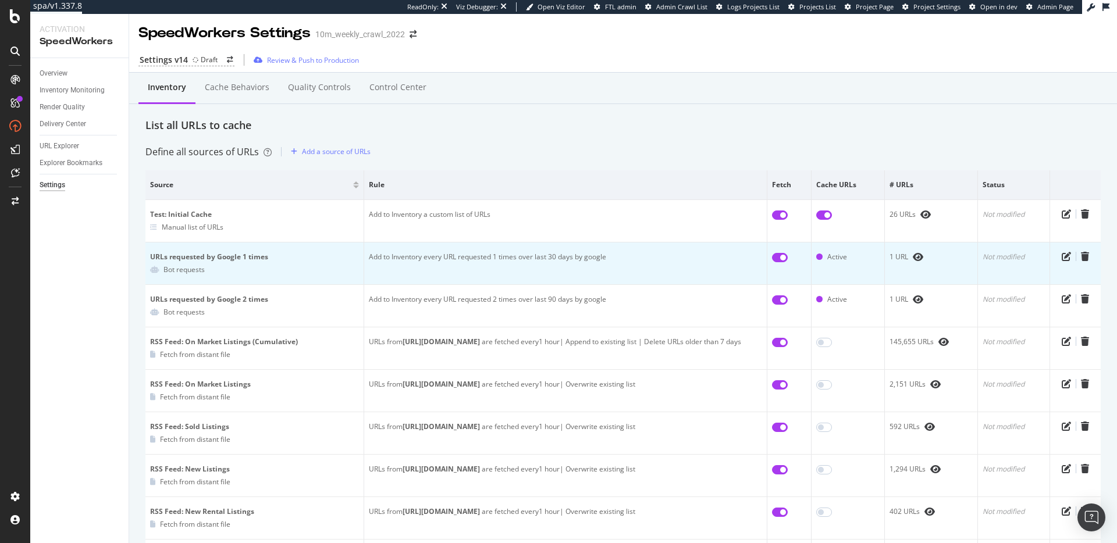
click at [221, 252] on div "URLs requested by Google 1 times" at bounding box center [254, 257] width 209 height 10
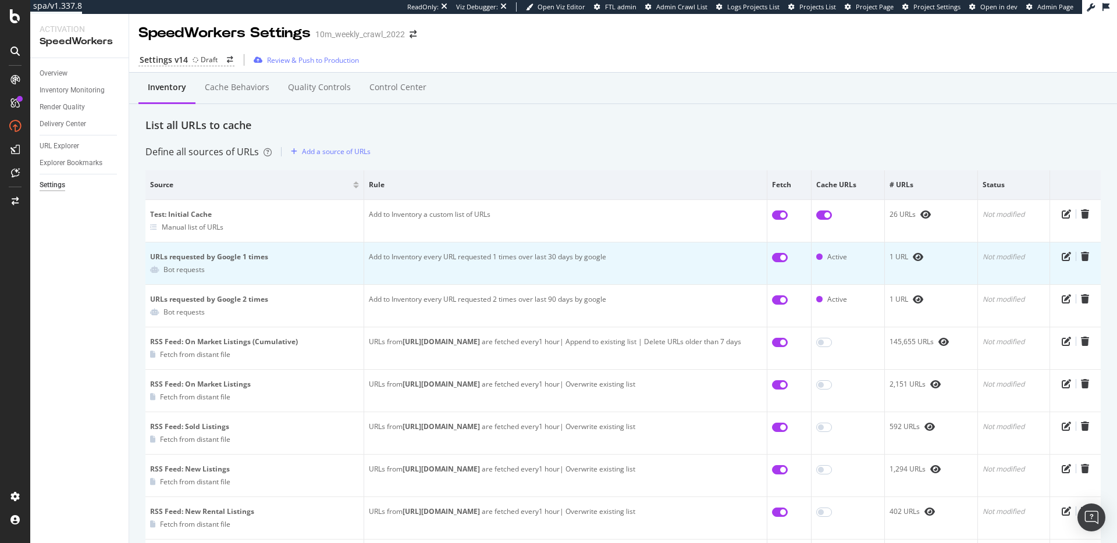
click at [149, 251] on td "URLs requested by Google 1 times Bot requests" at bounding box center [254, 264] width 219 height 42
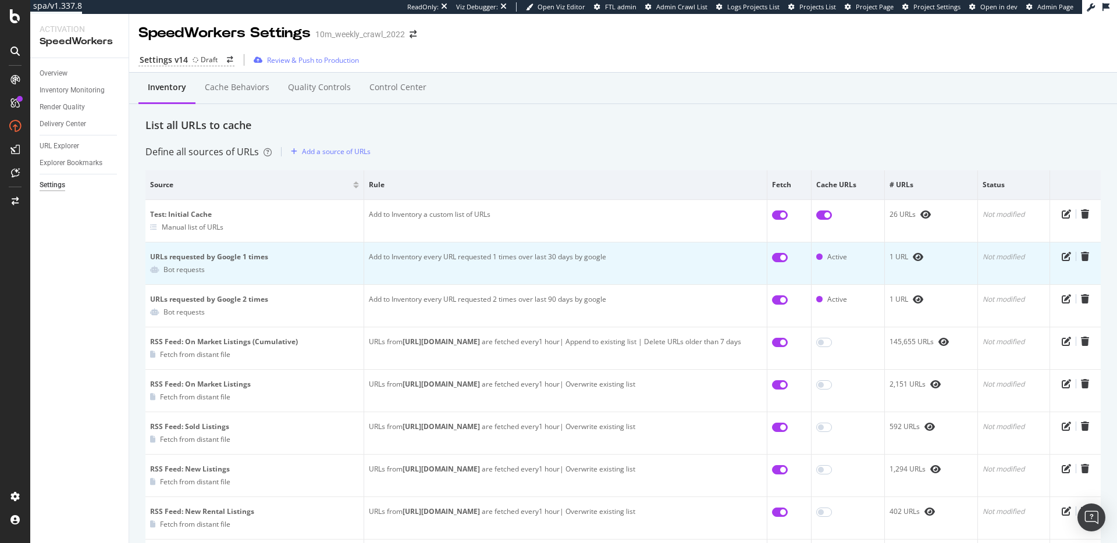
click at [510, 256] on td "Add to Inventory every URL requested 1 times over last 30 days by google" at bounding box center [565, 264] width 403 height 42
click at [512, 261] on td "Add to Inventory every URL requested 1 times over last 30 days by google" at bounding box center [565, 264] width 403 height 42
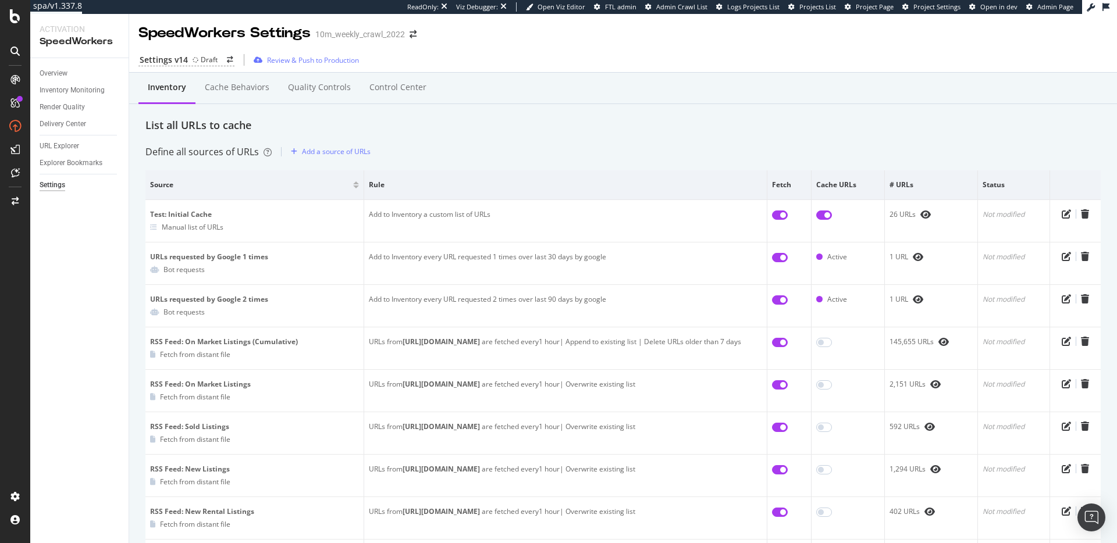
click at [569, 124] on div "List all URLs to cache" at bounding box center [622, 125] width 955 height 15
click at [573, 127] on div "List all URLs to cache" at bounding box center [622, 125] width 955 height 15
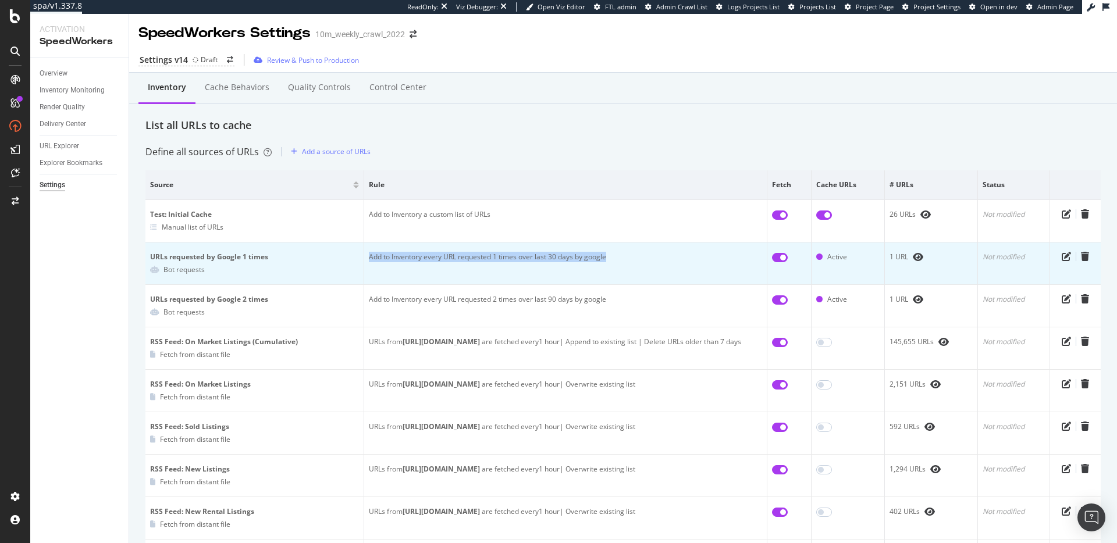
drag, startPoint x: 363, startPoint y: 255, endPoint x: 629, endPoint y: 267, distance: 265.4
click at [628, 266] on td "Add to Inventory every URL requested 1 times over last 30 days by google" at bounding box center [565, 264] width 403 height 42
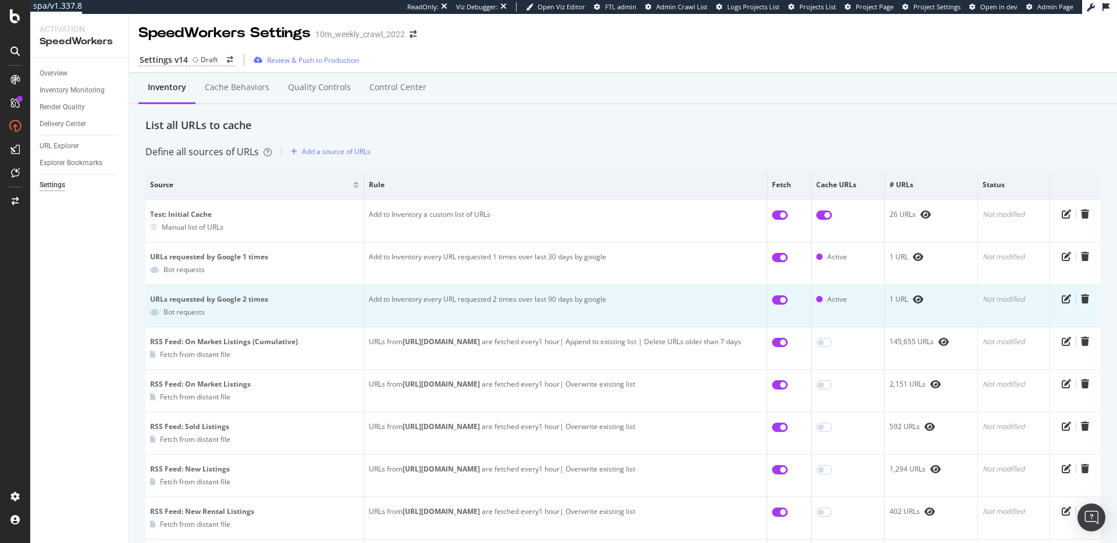
click at [553, 299] on td "Add to Inventory every URL requested 2 times over last 90 days by google" at bounding box center [565, 306] width 403 height 42
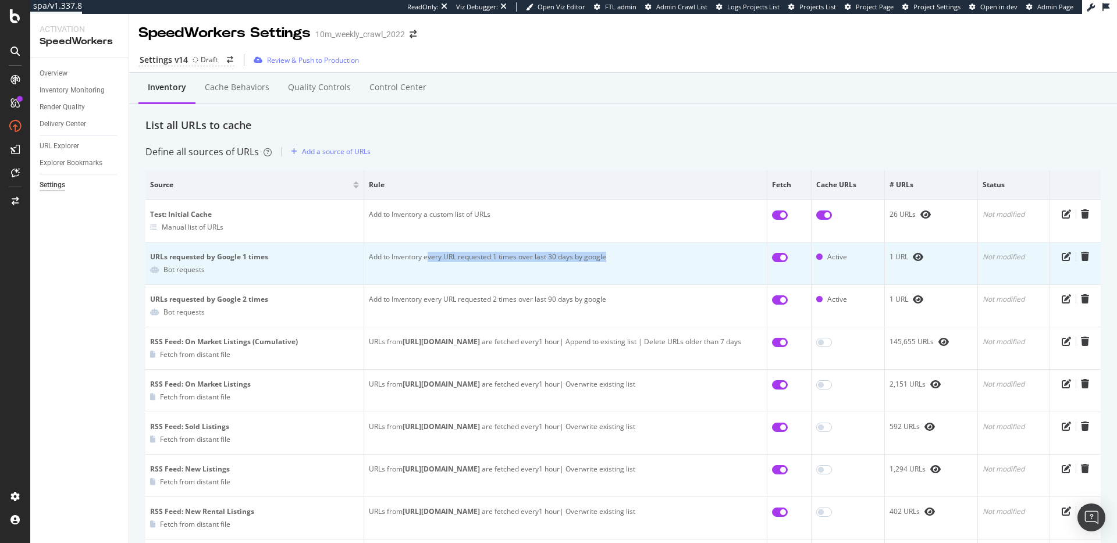
drag, startPoint x: 427, startPoint y: 253, endPoint x: 674, endPoint y: 266, distance: 247.5
click at [673, 266] on td "Add to Inventory every URL requested 1 times over last 30 days by google" at bounding box center [565, 264] width 403 height 42
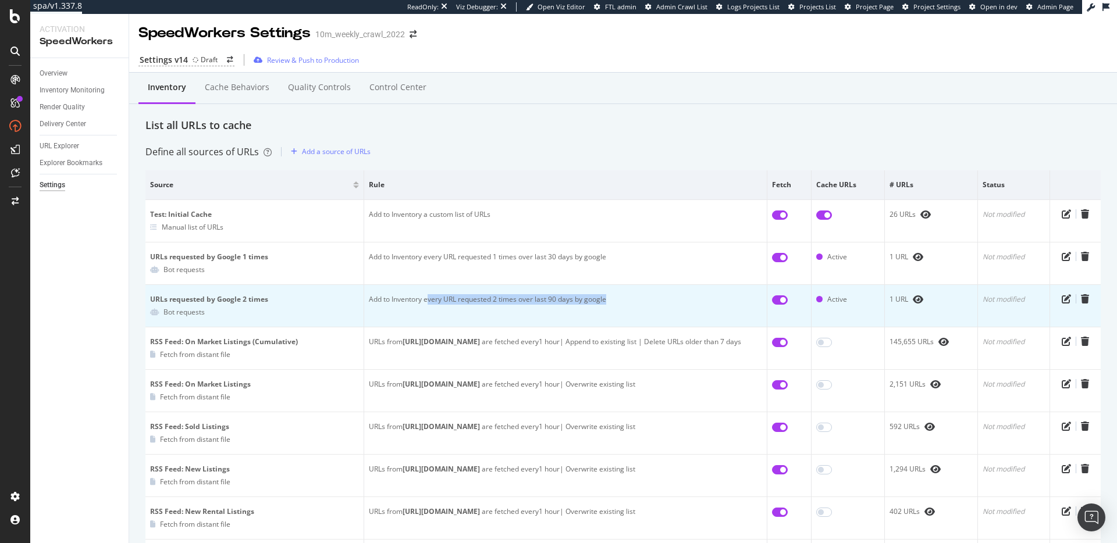
drag, startPoint x: 427, startPoint y: 301, endPoint x: 664, endPoint y: 312, distance: 237.0
click at [660, 312] on td "Add to Inventory every URL requested 2 times over last 90 days by google" at bounding box center [565, 306] width 403 height 42
click at [640, 295] on td "Add to Inventory every URL requested 2 times over last 90 days by google" at bounding box center [565, 306] width 403 height 42
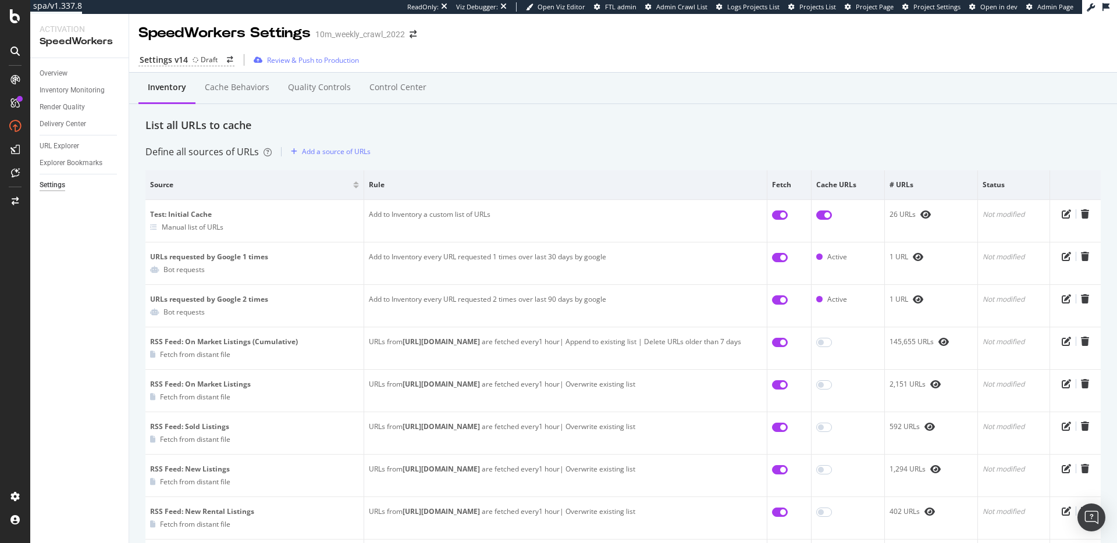
click at [233, 126] on div "List all URLs to cache" at bounding box center [622, 125] width 955 height 15
click at [526, 150] on div "Define all sources of URLs Add a source of URLs" at bounding box center [622, 151] width 955 height 19
click at [70, 153] on div "LogAnalyzer" at bounding box center [65, 152] width 45 height 12
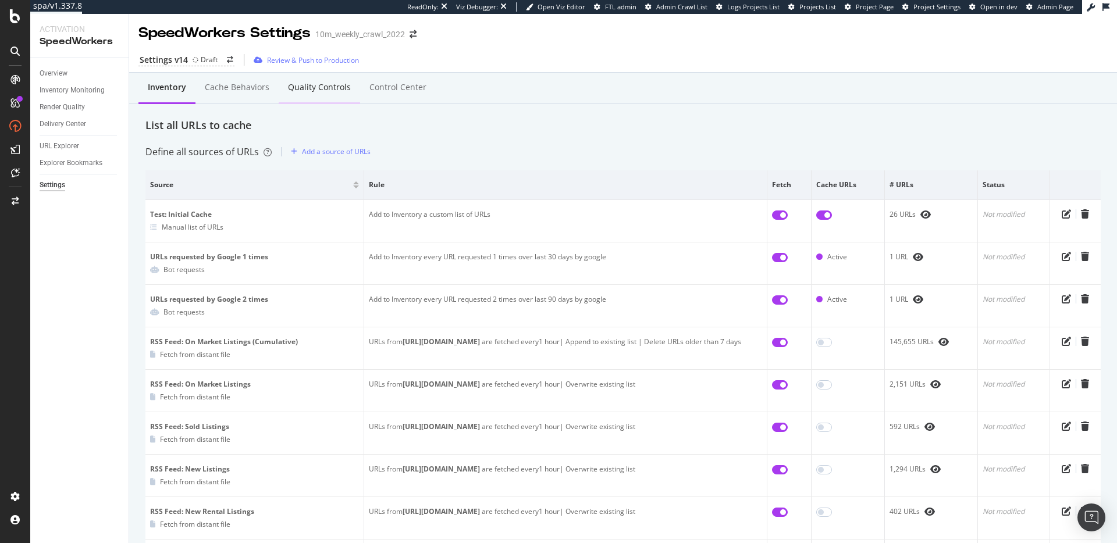
click at [302, 88] on div "Quality Controls" at bounding box center [319, 87] width 63 height 12
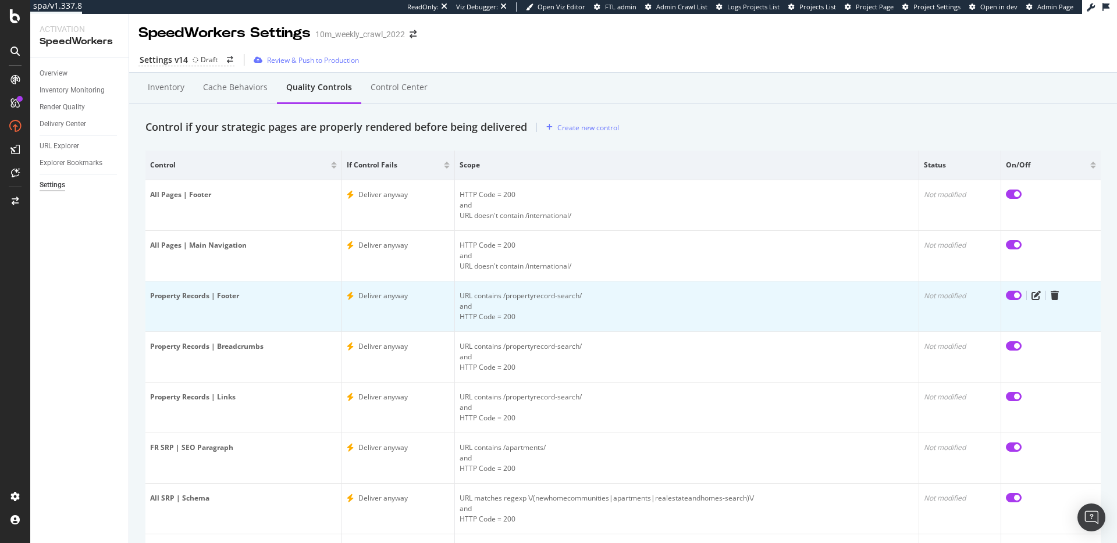
scroll to position [119, 0]
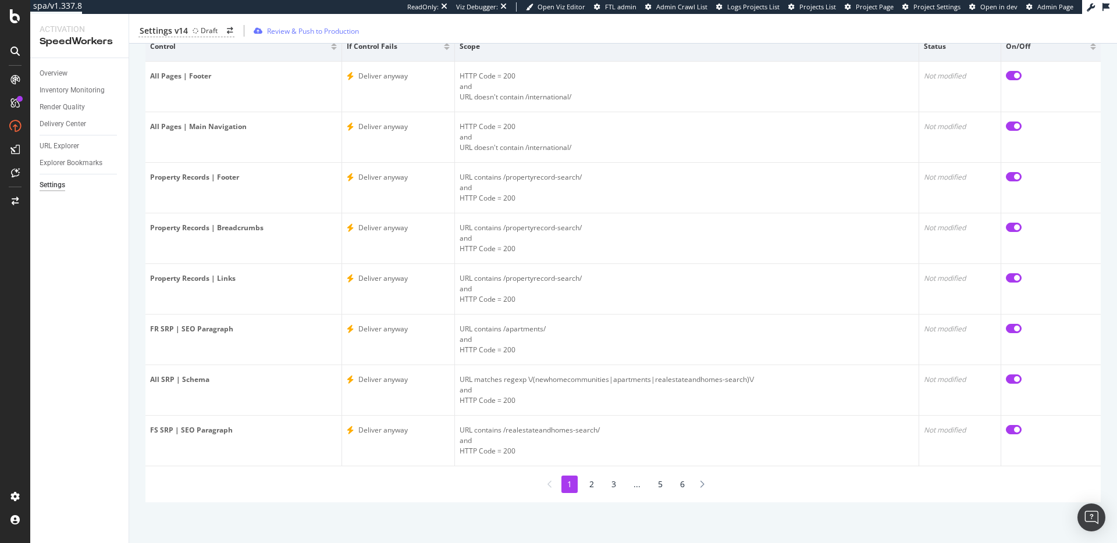
click at [679, 486] on li "6" at bounding box center [682, 484] width 16 height 17
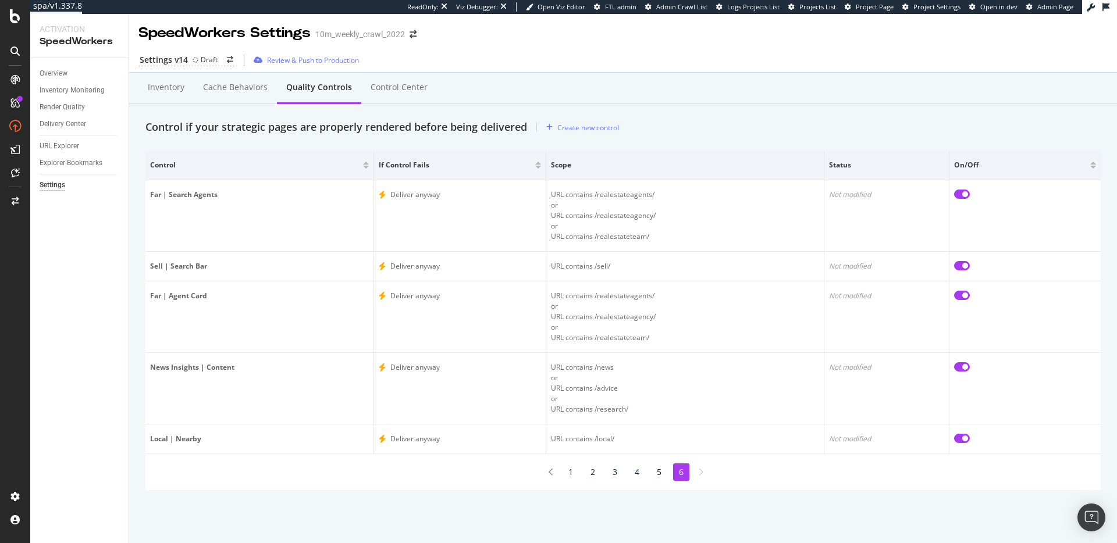
scroll to position [0, 0]
click at [664, 471] on li "5" at bounding box center [659, 471] width 16 height 17
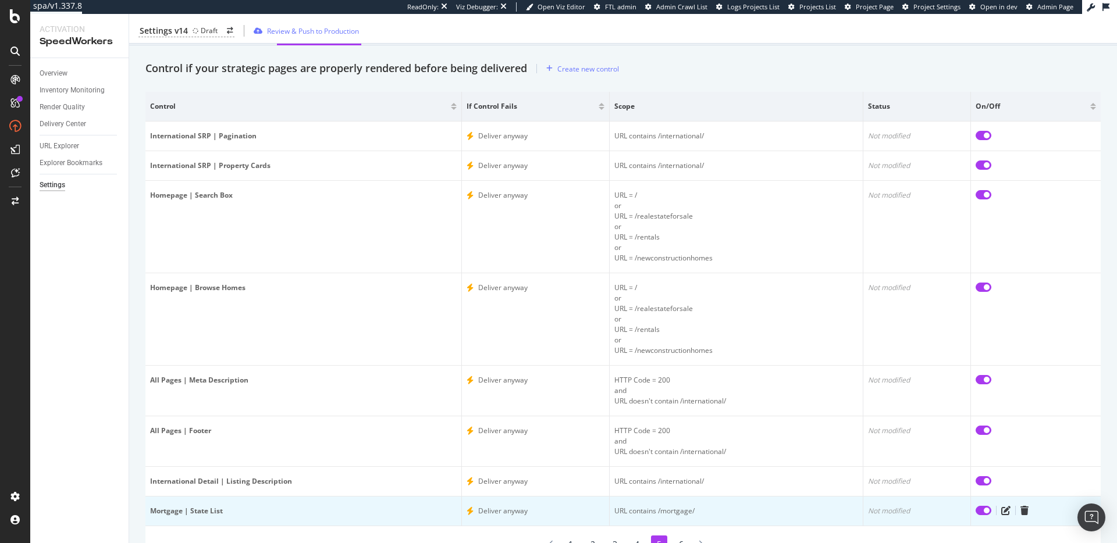
scroll to position [119, 0]
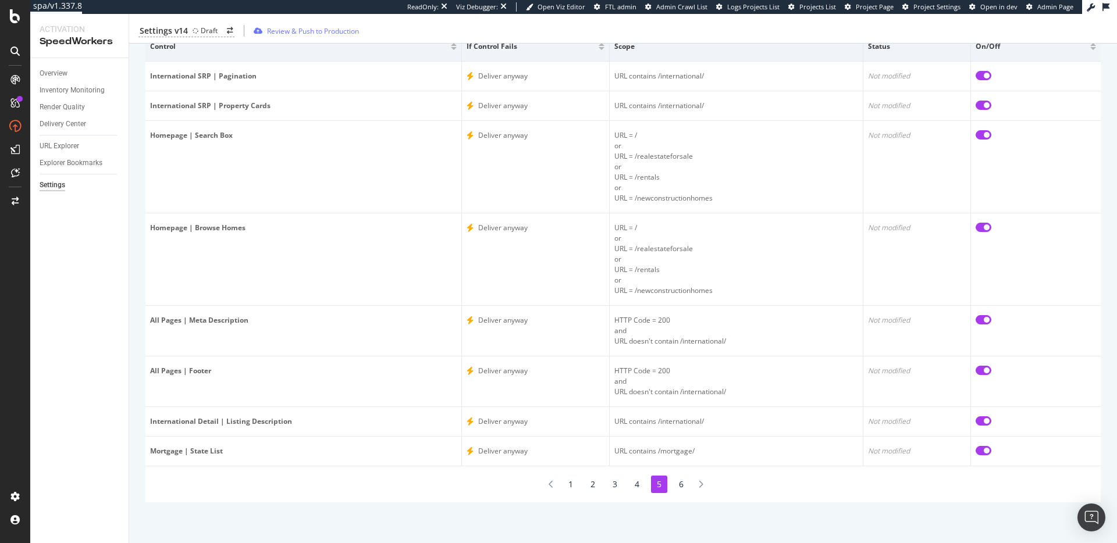
click at [675, 484] on li "6" at bounding box center [681, 484] width 16 height 17
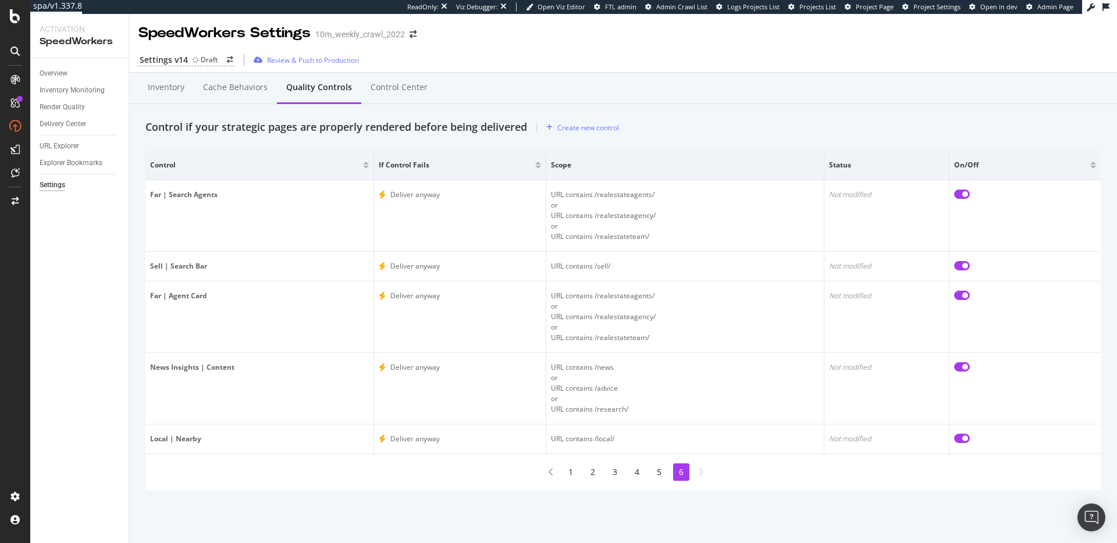
scroll to position [0, 0]
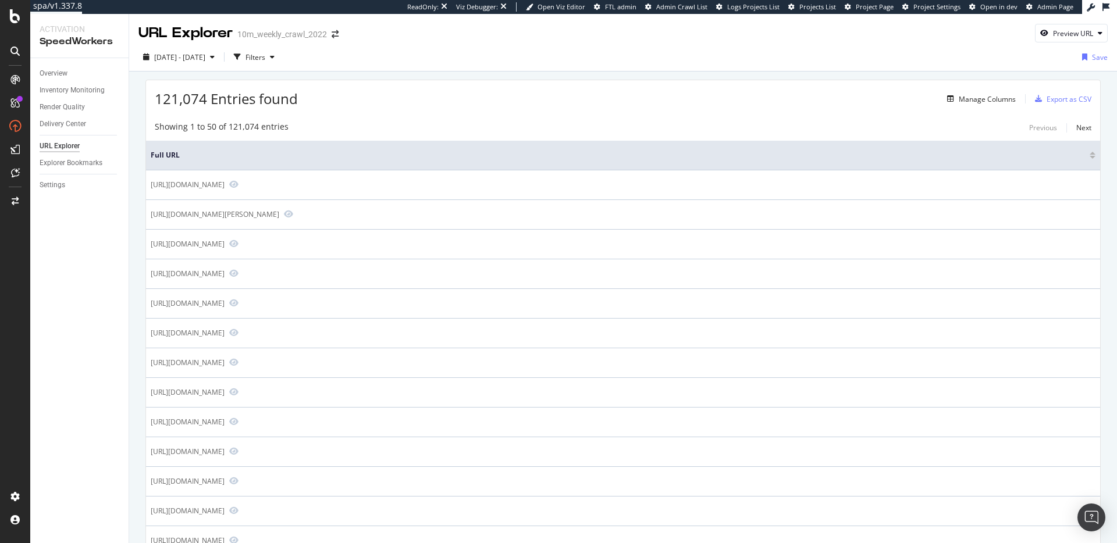
click at [370, 83] on div "121,074 Entries found Manage Columns Export as CSV" at bounding box center [623, 94] width 954 height 28
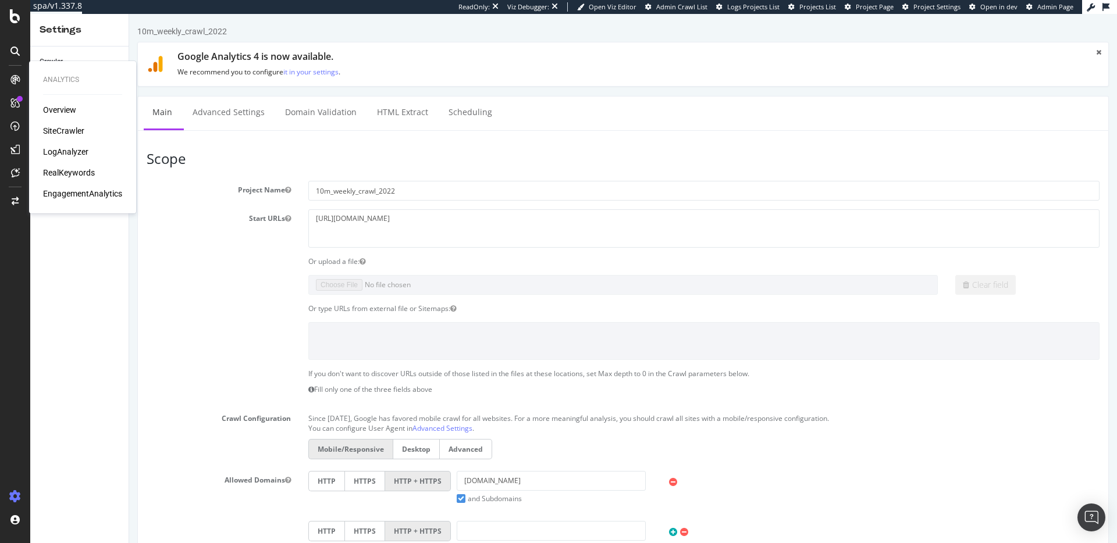
click at [67, 150] on div "LogAnalyzer" at bounding box center [65, 152] width 45 height 12
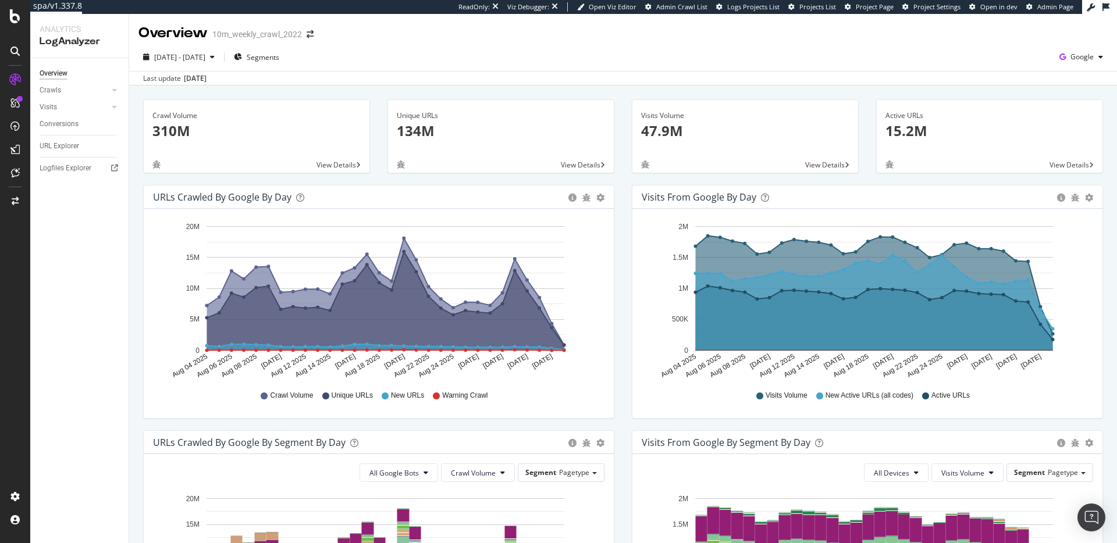
click at [622, 87] on div "Crawl Volume 310M View Details Unique URLs 134M View Details Visits Volume 47.9…" at bounding box center [622, 523] width 987 height 876
click at [279, 52] on span "Segments" at bounding box center [263, 57] width 33 height 10
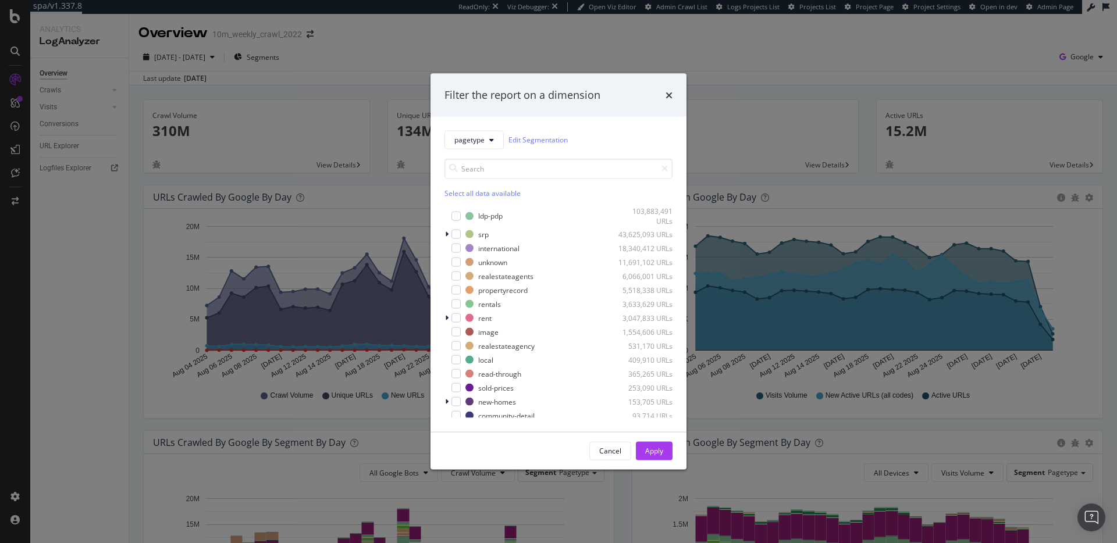
click at [725, 47] on div "Filter the report on a dimension pagetype Edit Segmentation Select all data ava…" at bounding box center [558, 271] width 1117 height 543
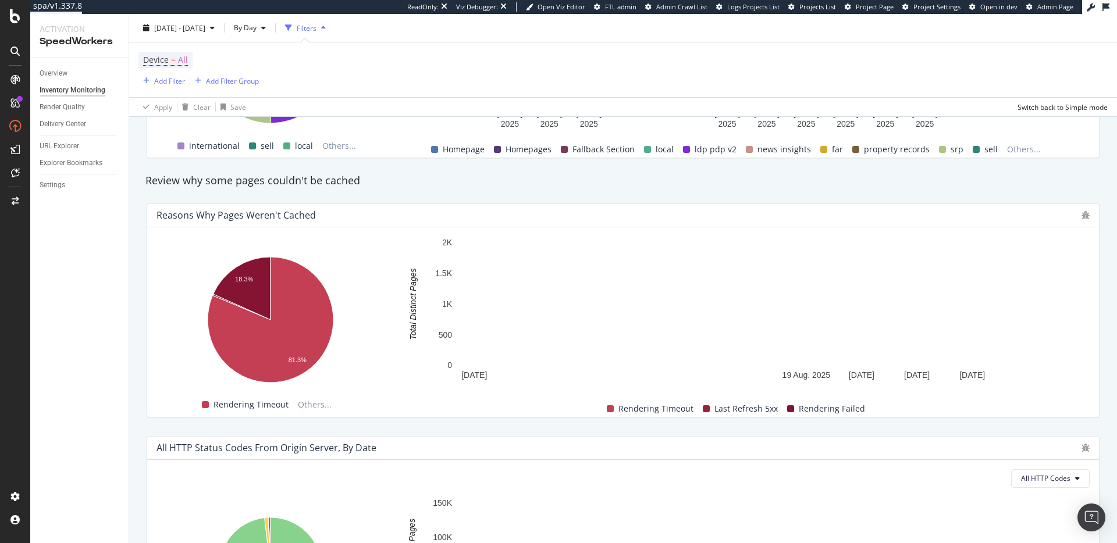
scroll to position [626, 0]
